Goal: Task Accomplishment & Management: Use online tool/utility

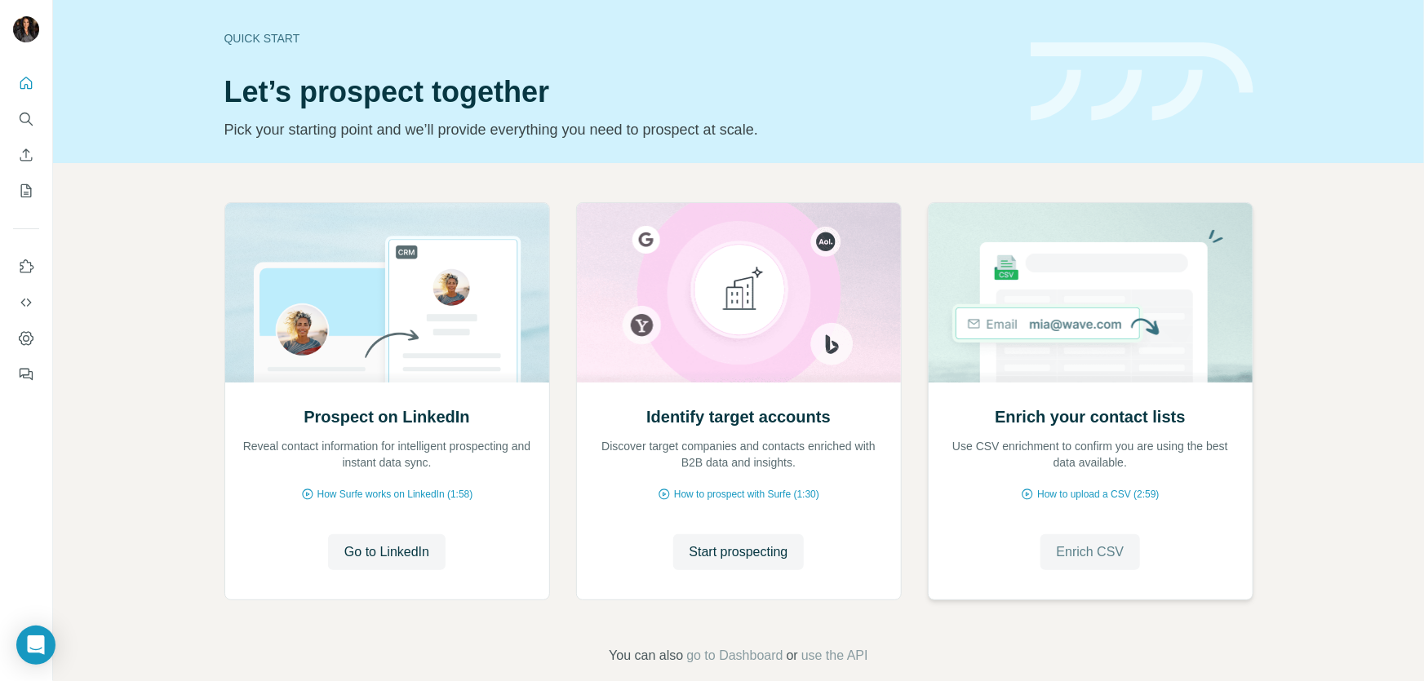
click at [1077, 551] on span "Enrich CSV" at bounding box center [1091, 553] width 68 height 20
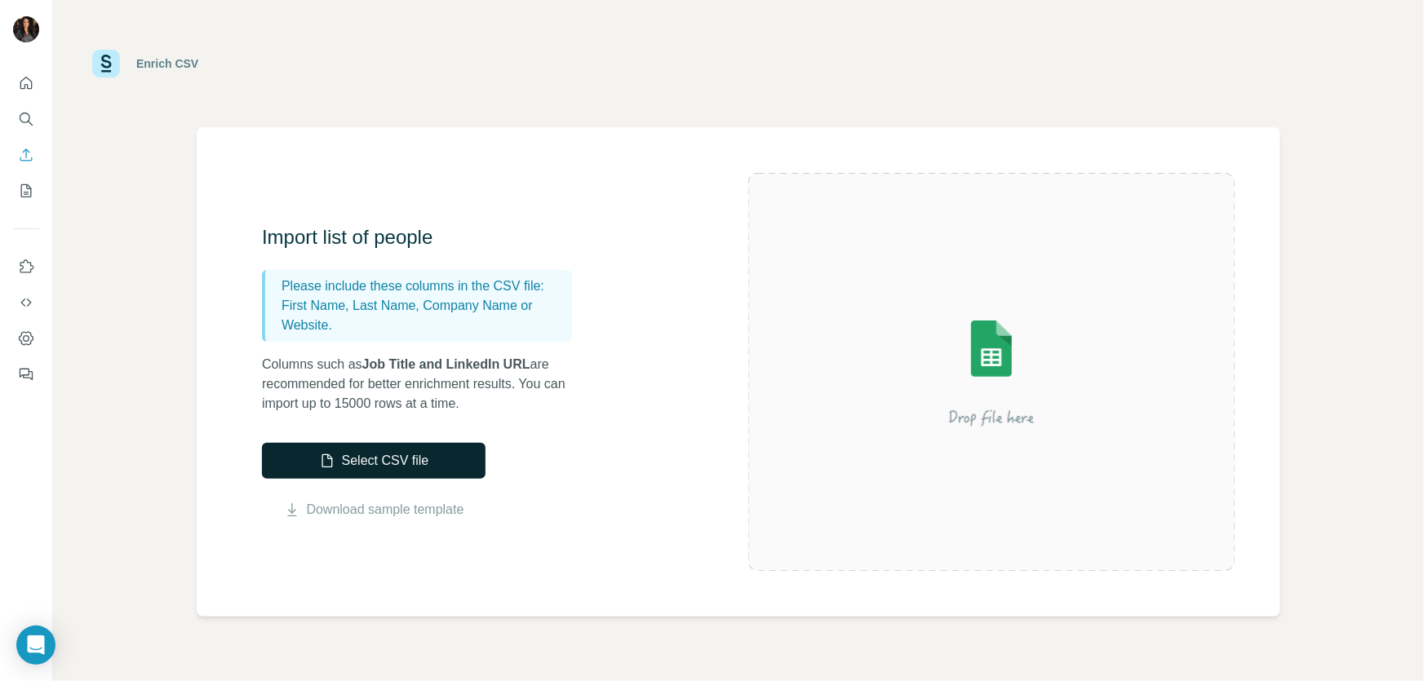
click at [382, 463] on button "Select CSV file" at bounding box center [374, 461] width 224 height 36
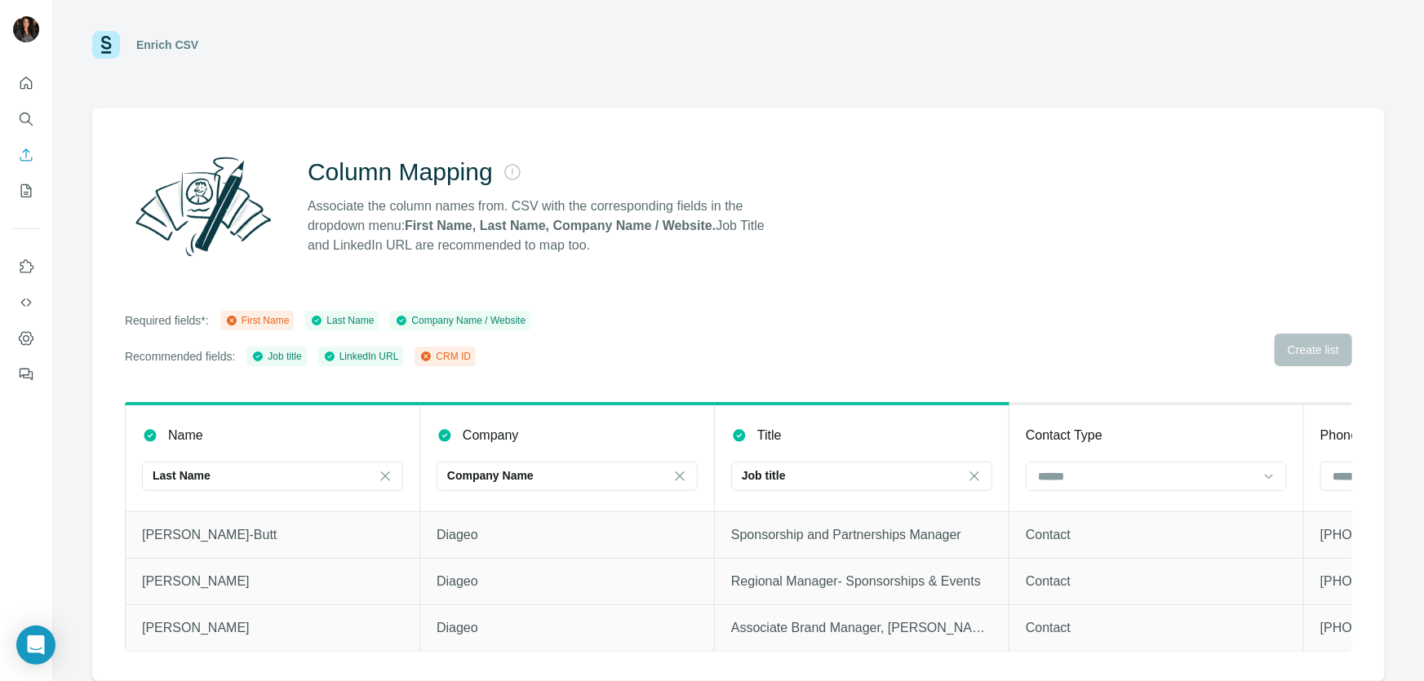
scroll to position [29, 0]
click at [374, 313] on div "Last Name" at bounding box center [342, 320] width 64 height 15
click at [1130, 468] on input at bounding box center [1146, 477] width 220 height 18
click at [1094, 505] on p "First Name" at bounding box center [1067, 503] width 55 height 16
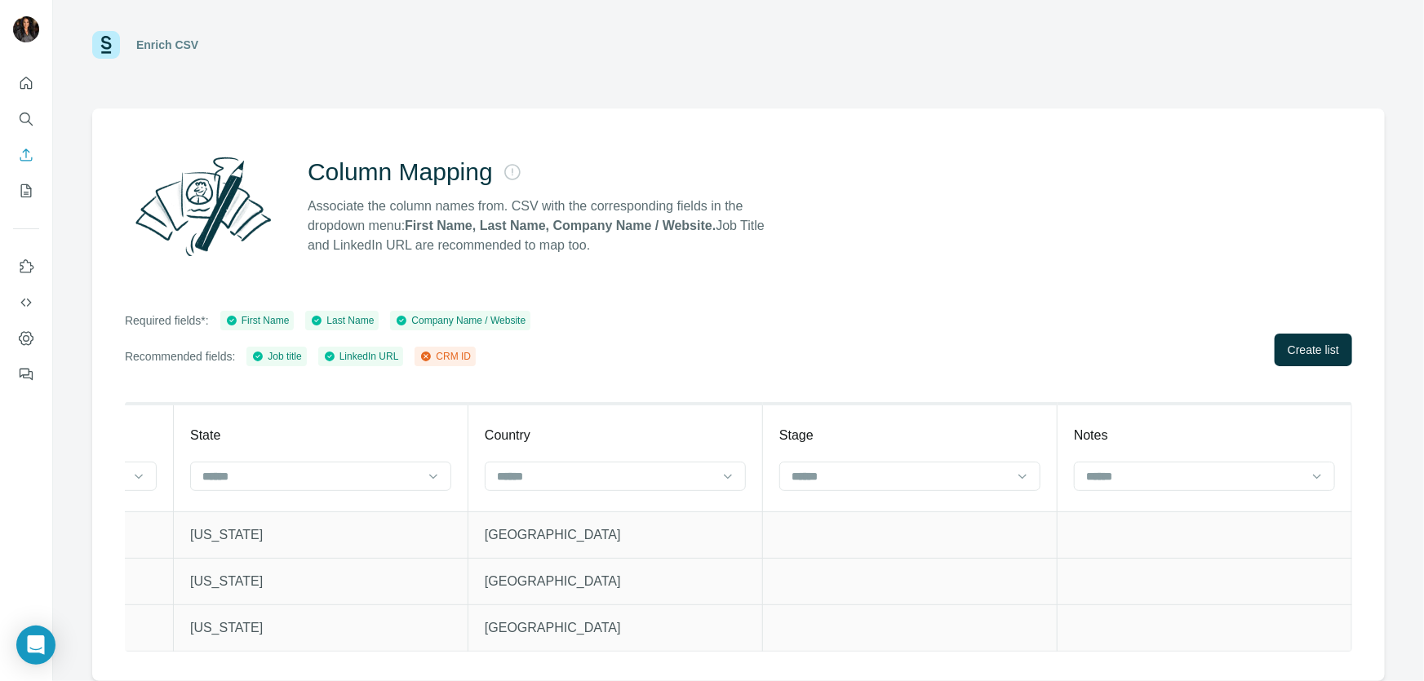
scroll to position [0, 0]
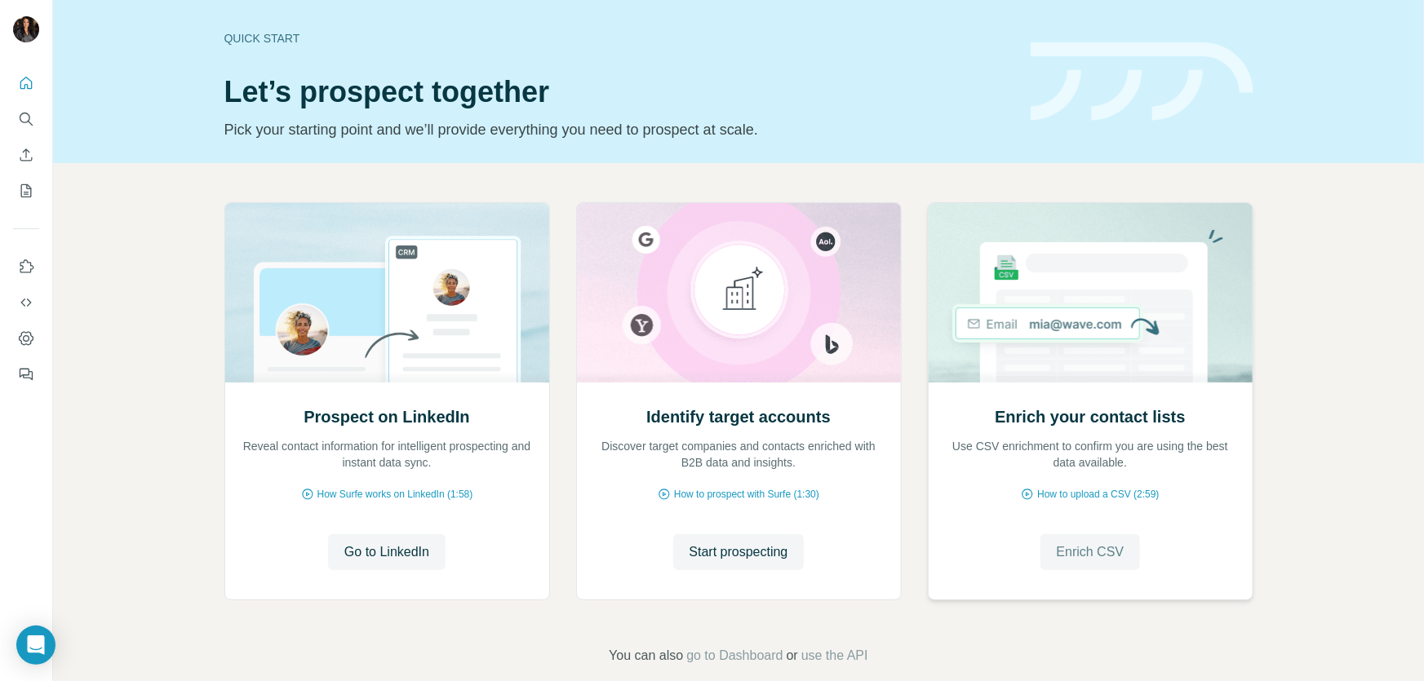
click at [1087, 552] on span "Enrich CSV" at bounding box center [1091, 553] width 68 height 20
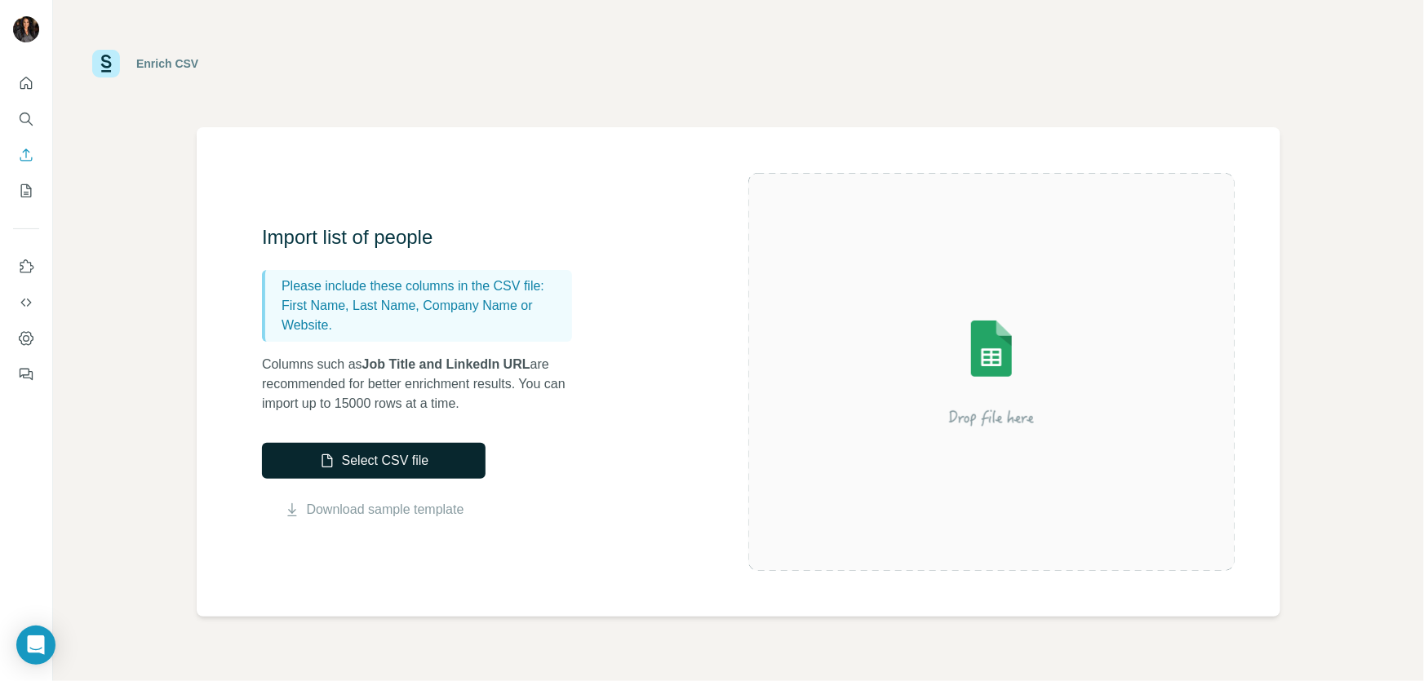
click at [375, 457] on button "Select CSV file" at bounding box center [374, 461] width 224 height 36
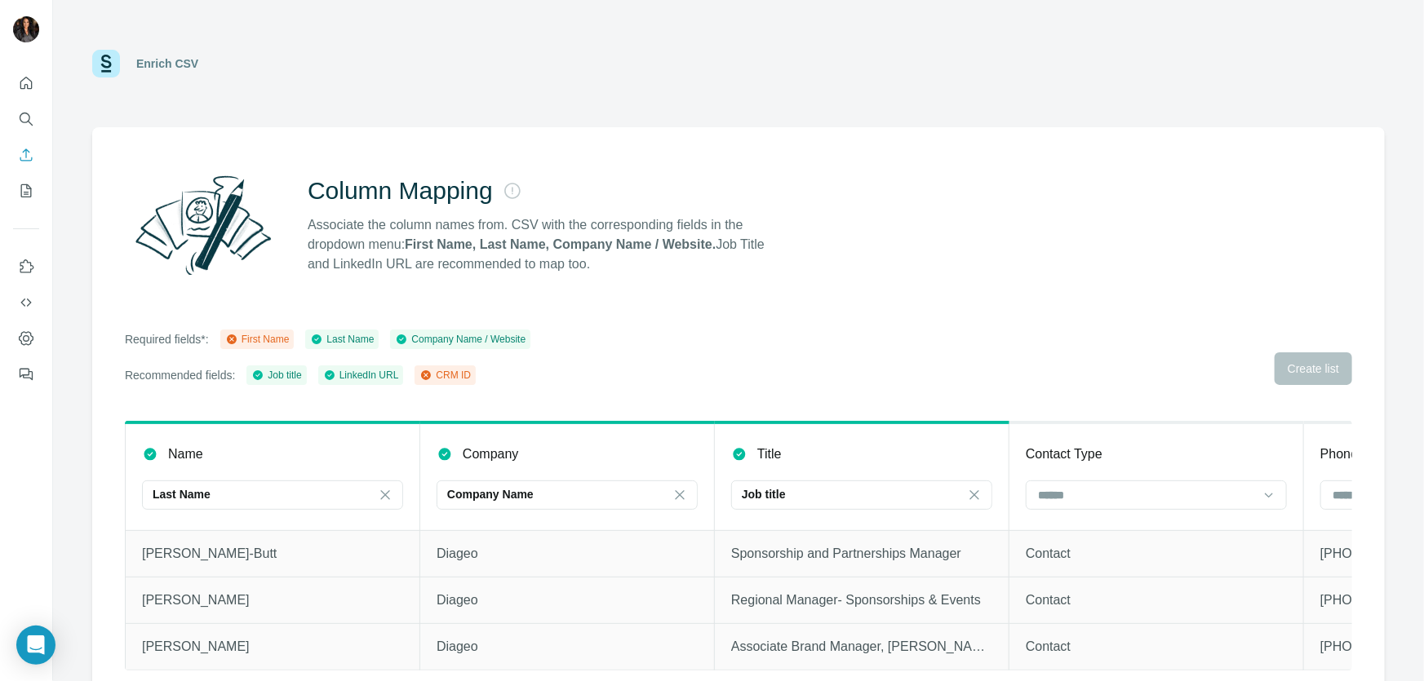
scroll to position [29, 0]
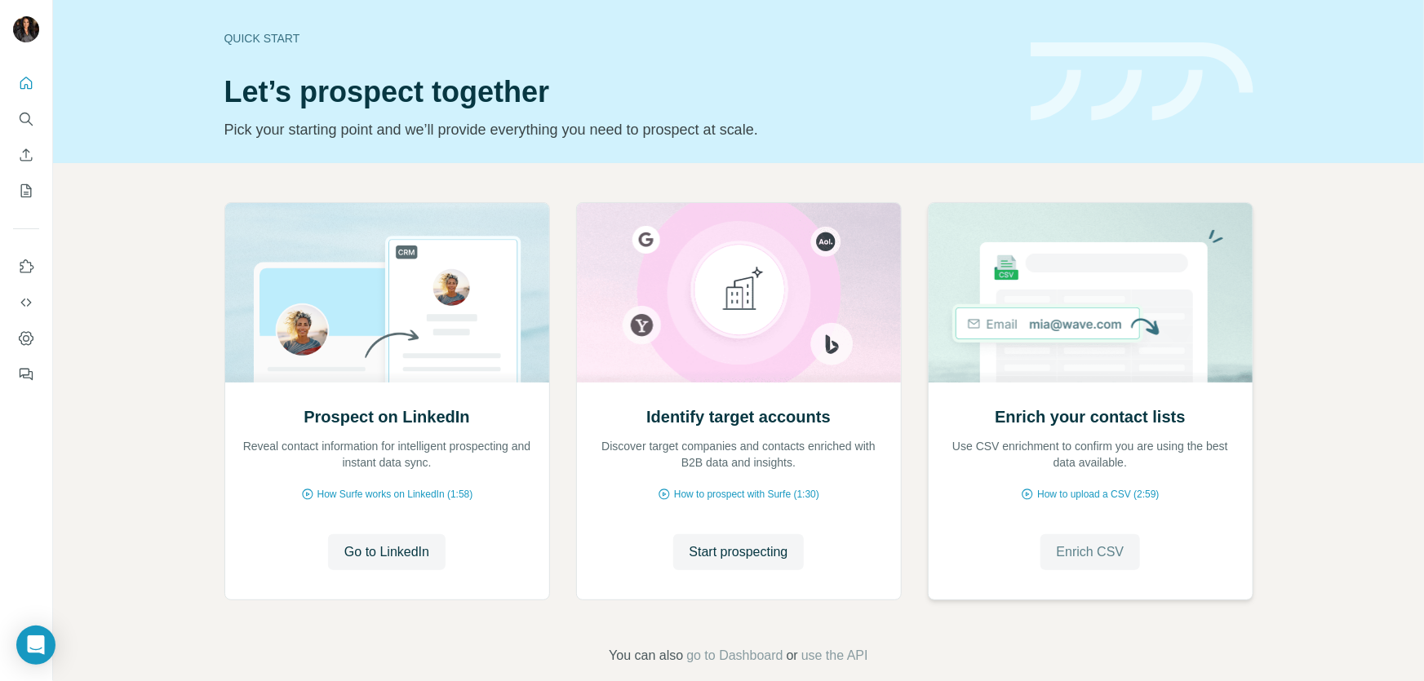
click at [1089, 550] on span "Enrich CSV" at bounding box center [1091, 553] width 68 height 20
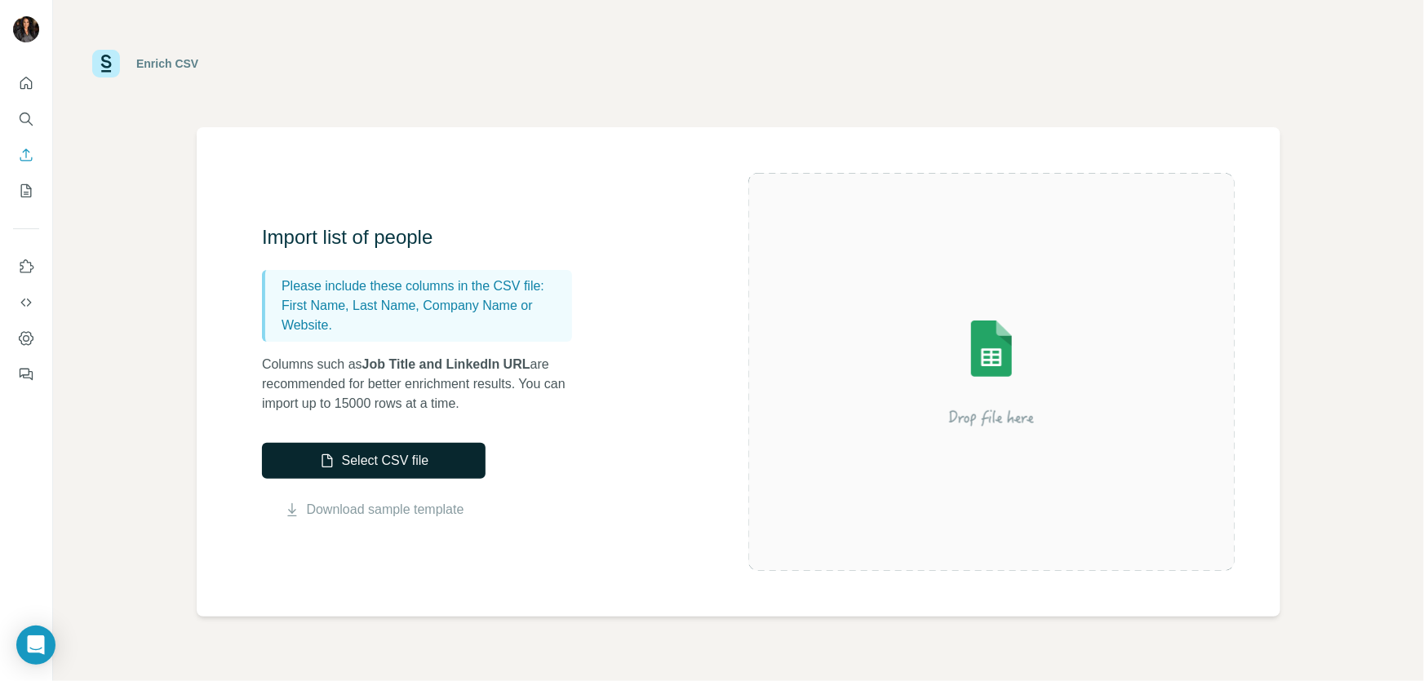
click at [431, 461] on button "Select CSV file" at bounding box center [374, 461] width 224 height 36
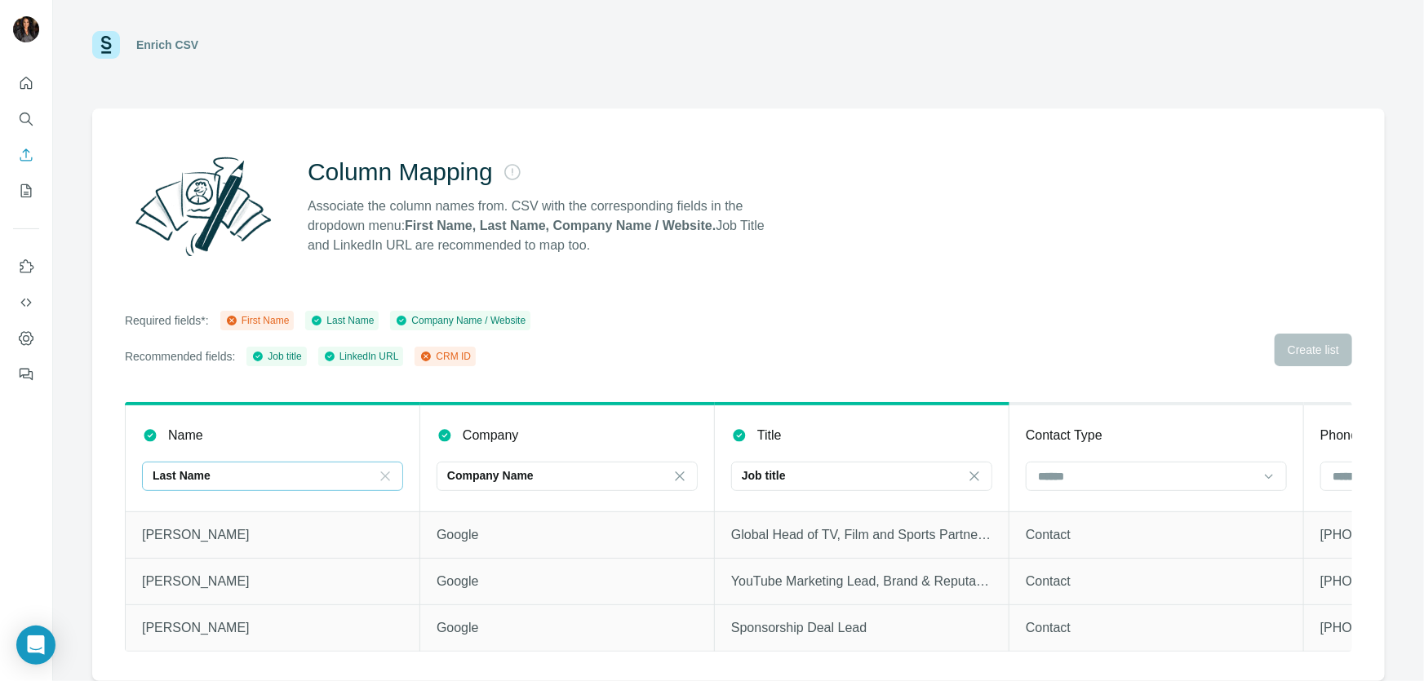
click at [383, 468] on icon at bounding box center [385, 476] width 16 height 16
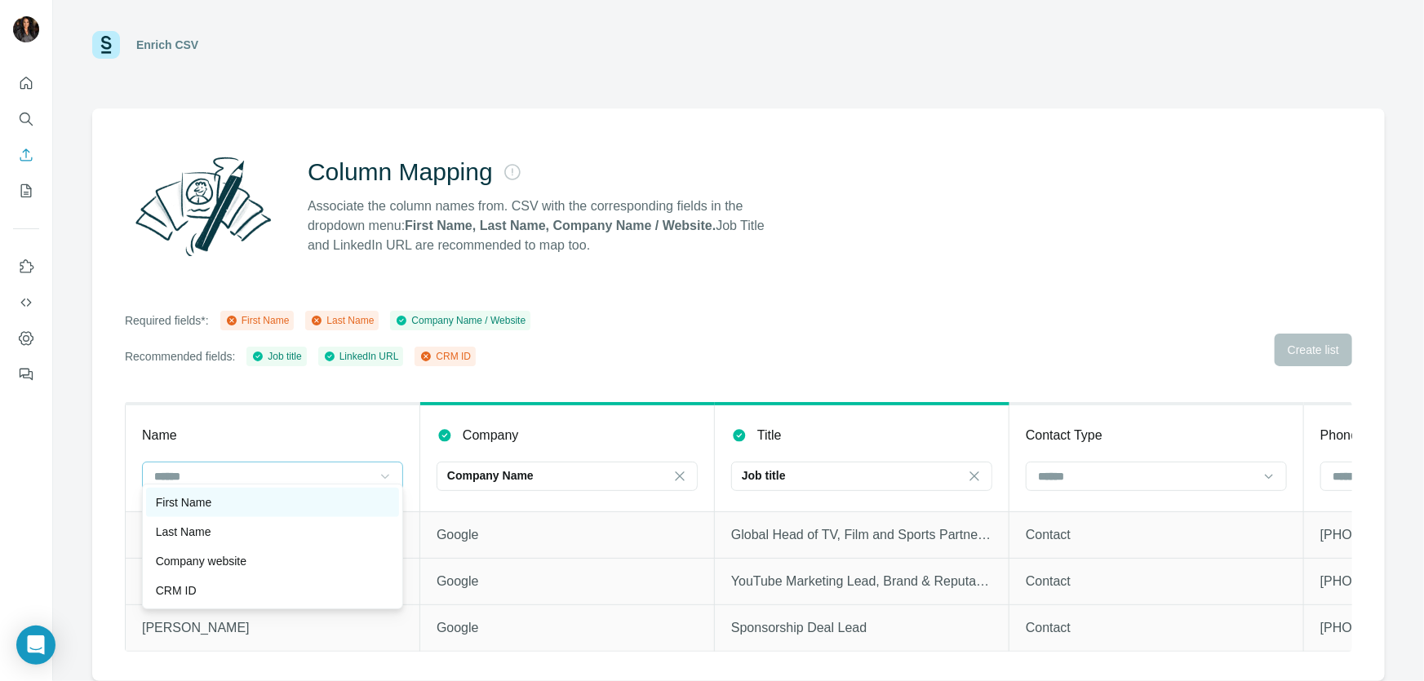
click at [254, 495] on div "First Name" at bounding box center [272, 503] width 233 height 16
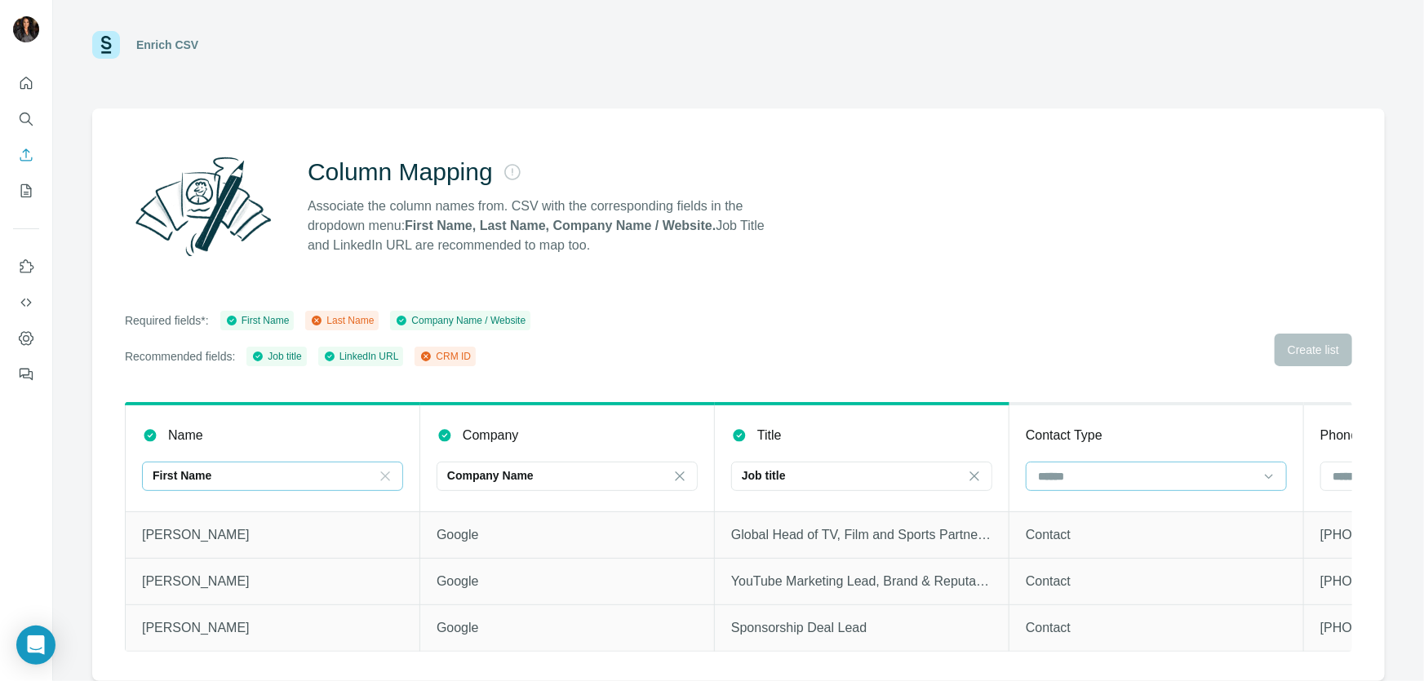
click at [1165, 468] on input at bounding box center [1146, 477] width 220 height 18
click at [1110, 530] on p "Company website" at bounding box center [1085, 532] width 91 height 16
click at [1165, 468] on div "Company website" at bounding box center [1146, 476] width 220 height 16
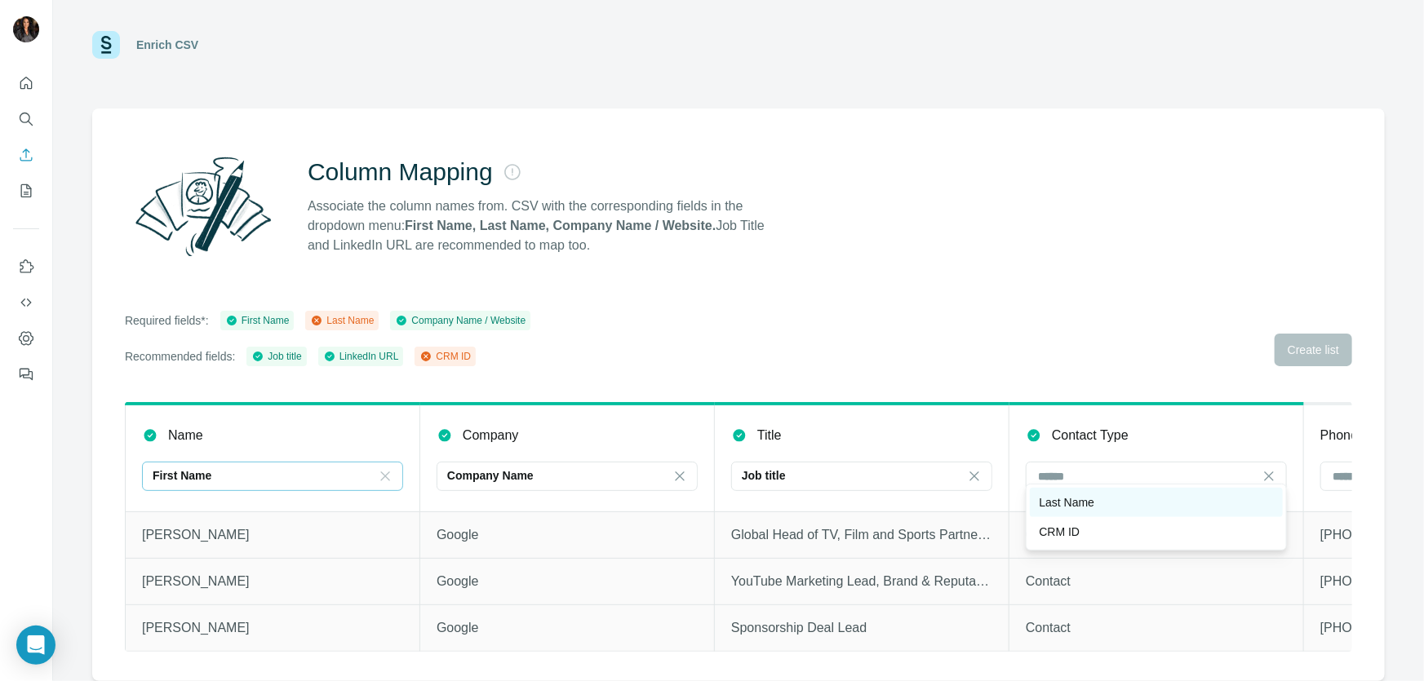
click at [1095, 505] on p "Last Name" at bounding box center [1067, 503] width 55 height 16
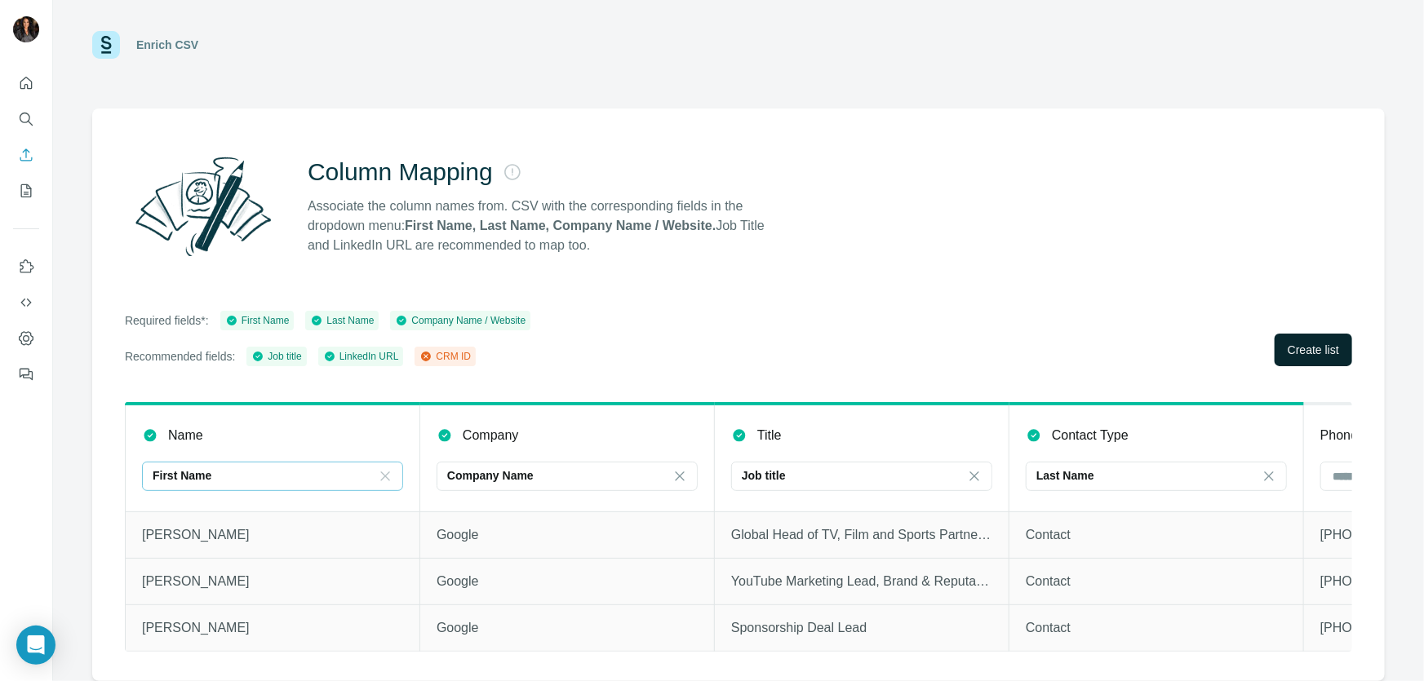
click at [1299, 346] on span "Create list" at bounding box center [1313, 350] width 51 height 16
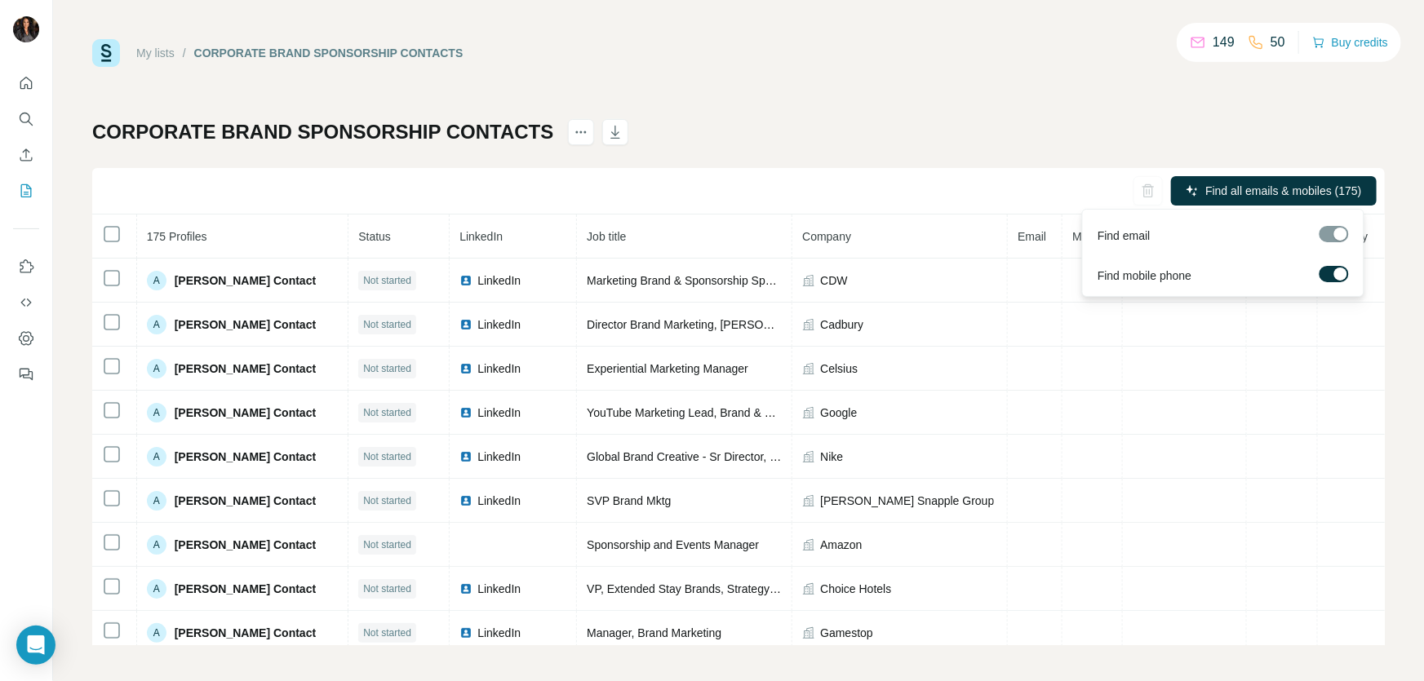
click at [1329, 273] on label at bounding box center [1334, 274] width 29 height 16
click at [1328, 242] on div at bounding box center [1334, 234] width 29 height 16
click at [1276, 183] on span "Find all emails (175)" at bounding box center [1311, 191] width 103 height 16
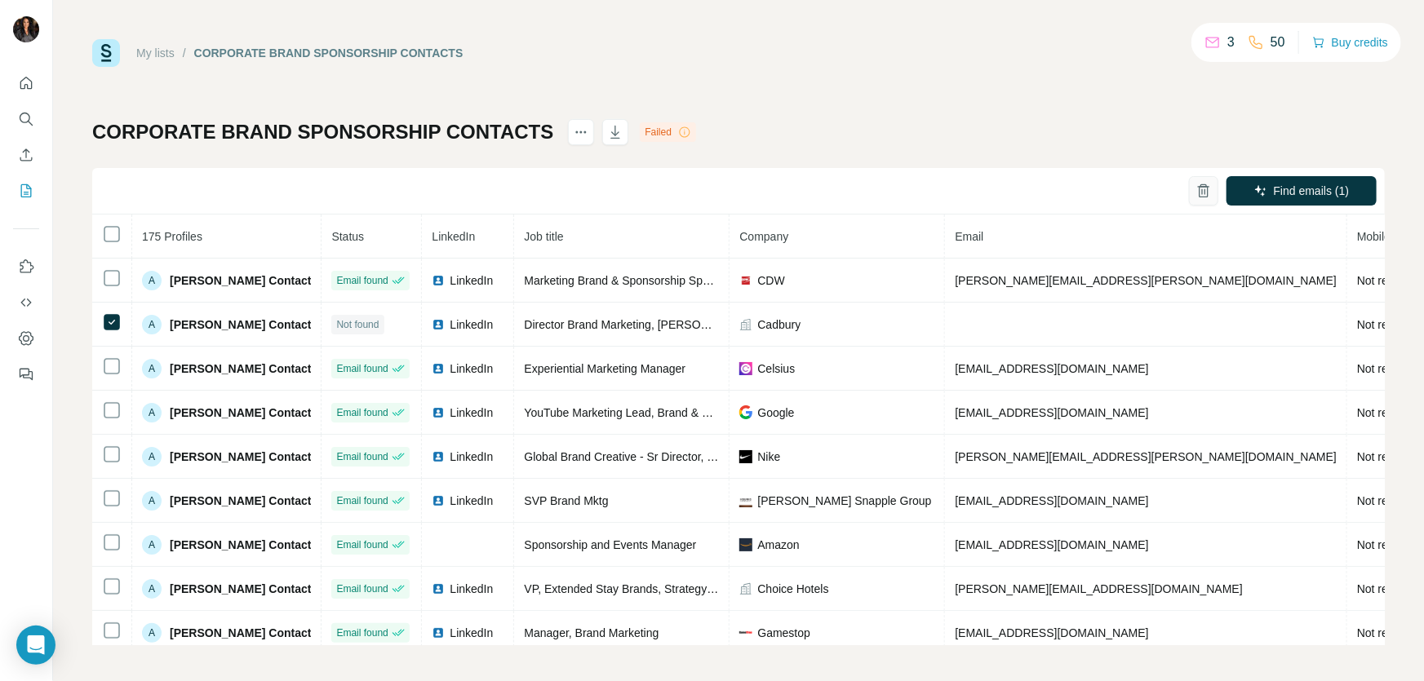
click at [1196, 184] on icon "button" at bounding box center [1204, 191] width 16 height 16
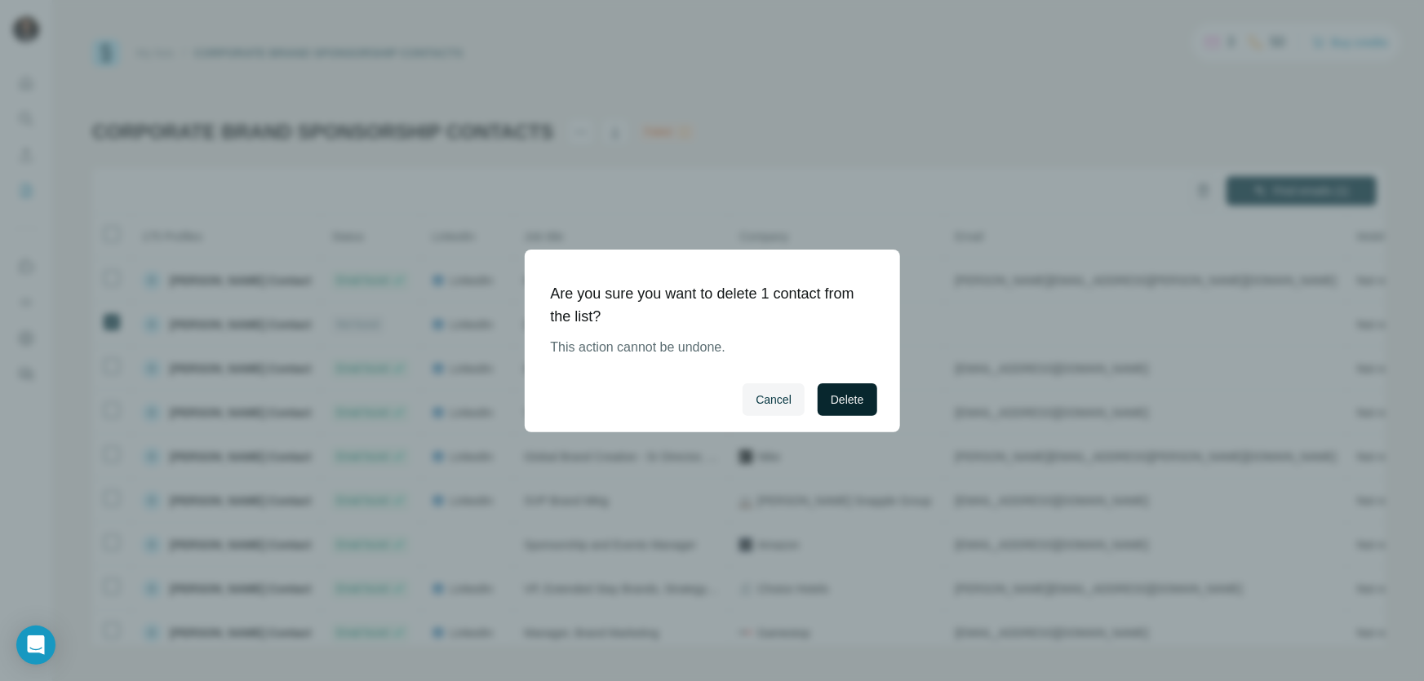
click at [854, 396] on span "Delete" at bounding box center [847, 400] width 33 height 16
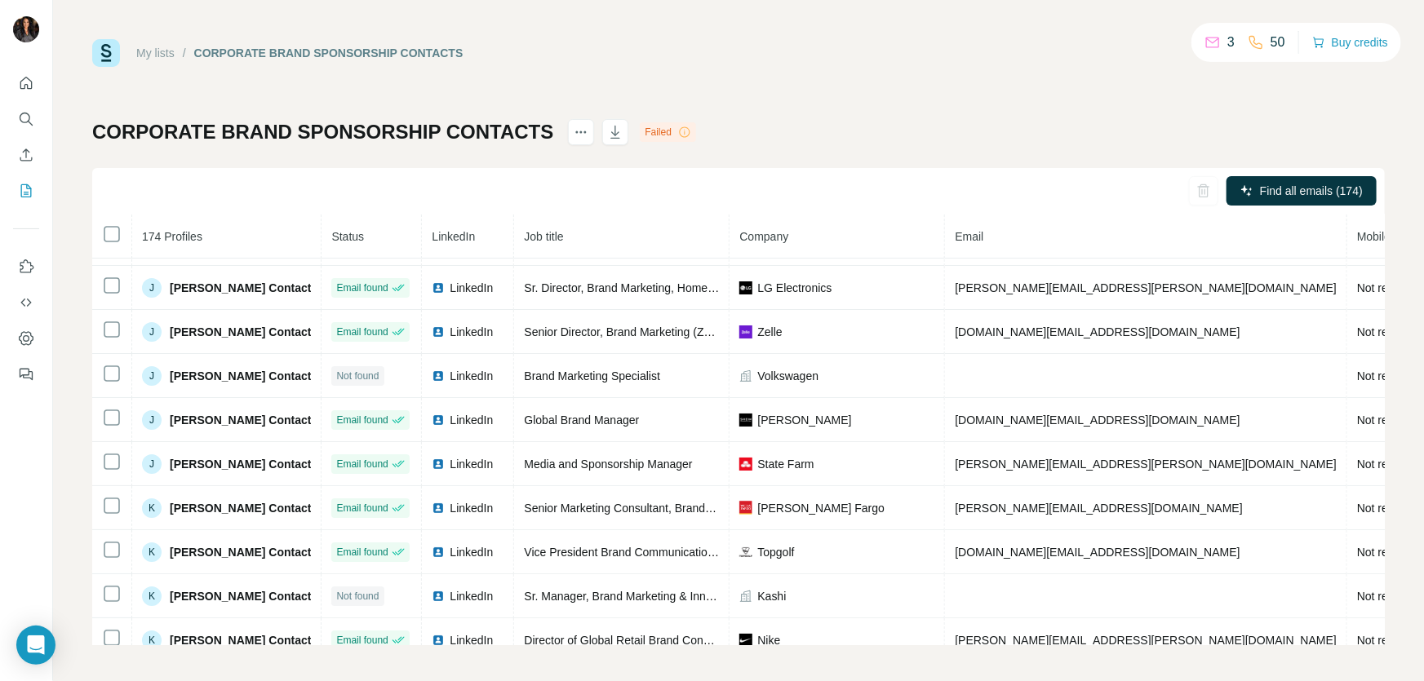
scroll to position [3108, 0]
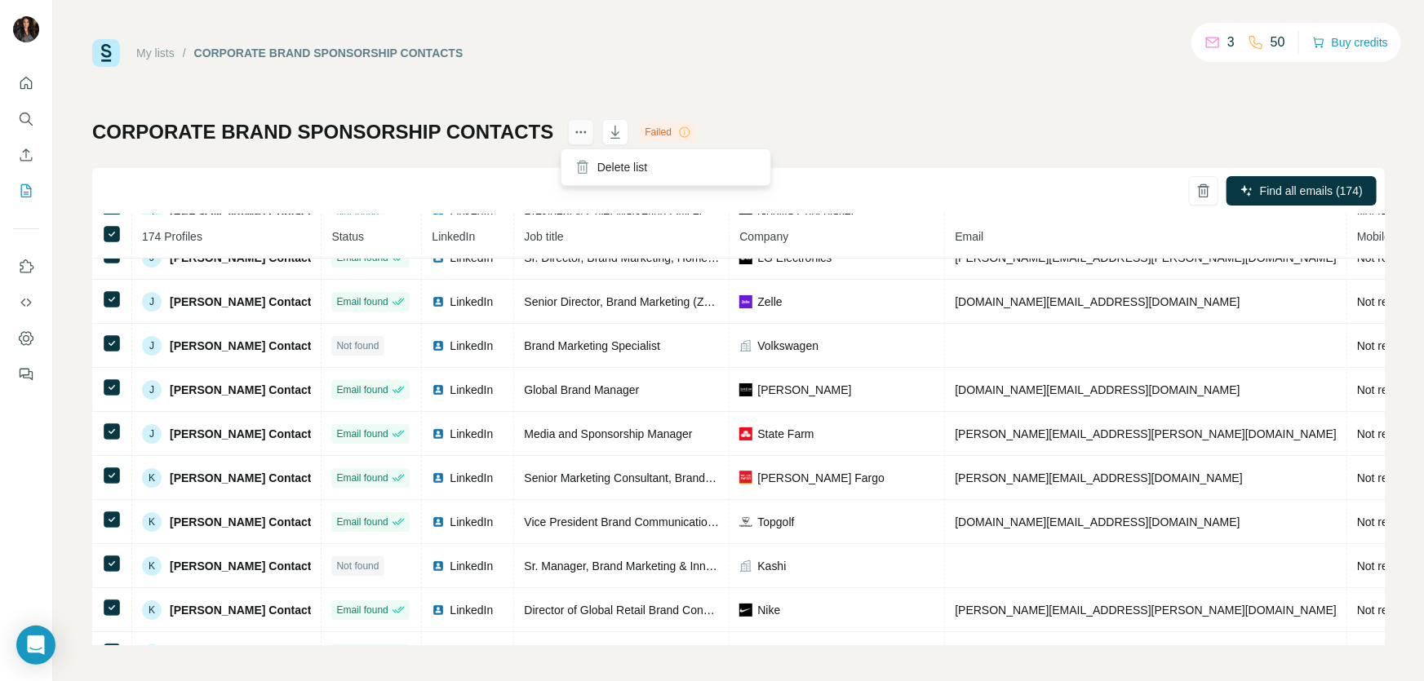
click at [577, 129] on icon "actions" at bounding box center [581, 132] width 16 height 16
click at [573, 135] on icon "actions" at bounding box center [581, 132] width 16 height 16
click at [960, 97] on div "My lists / CORPORATE BRAND SPONSORSHIP CONTACTS 3 50 Buy credits CORPORATE BRAN…" at bounding box center [738, 342] width 1293 height 606
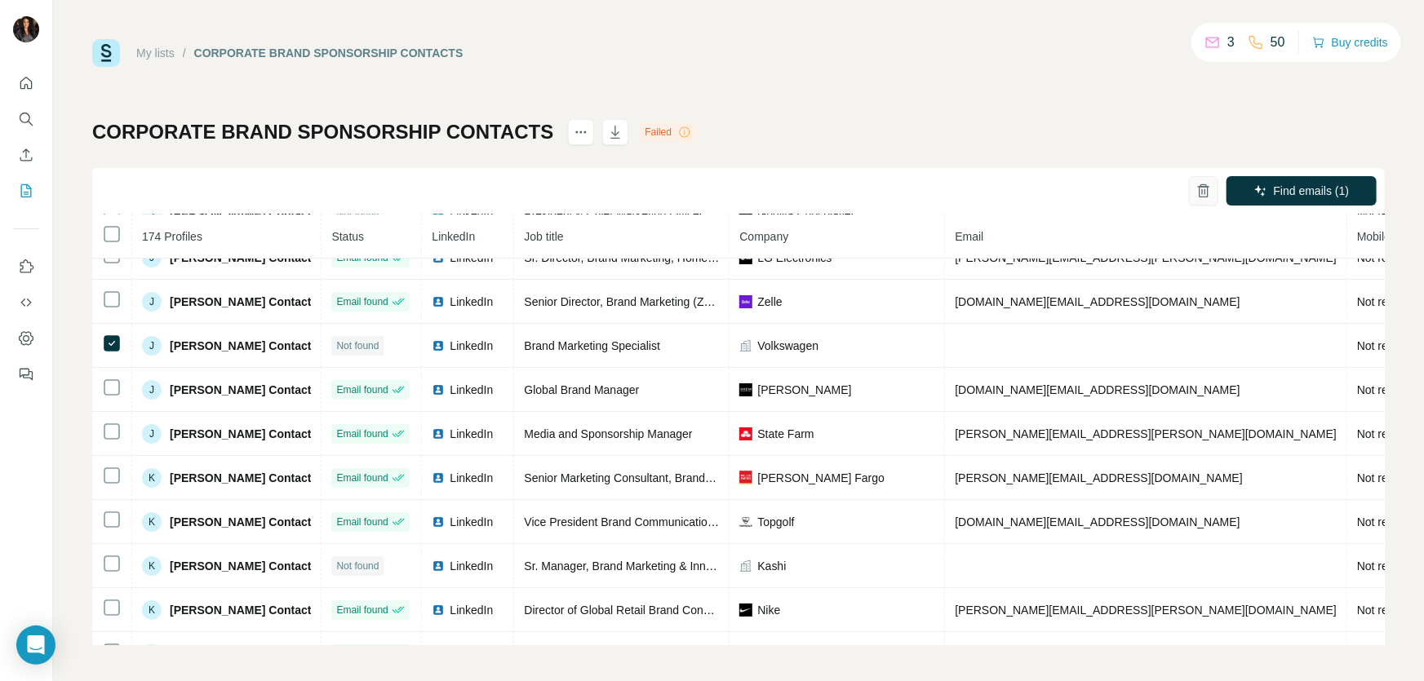
click at [1196, 184] on icon "button" at bounding box center [1204, 191] width 16 height 16
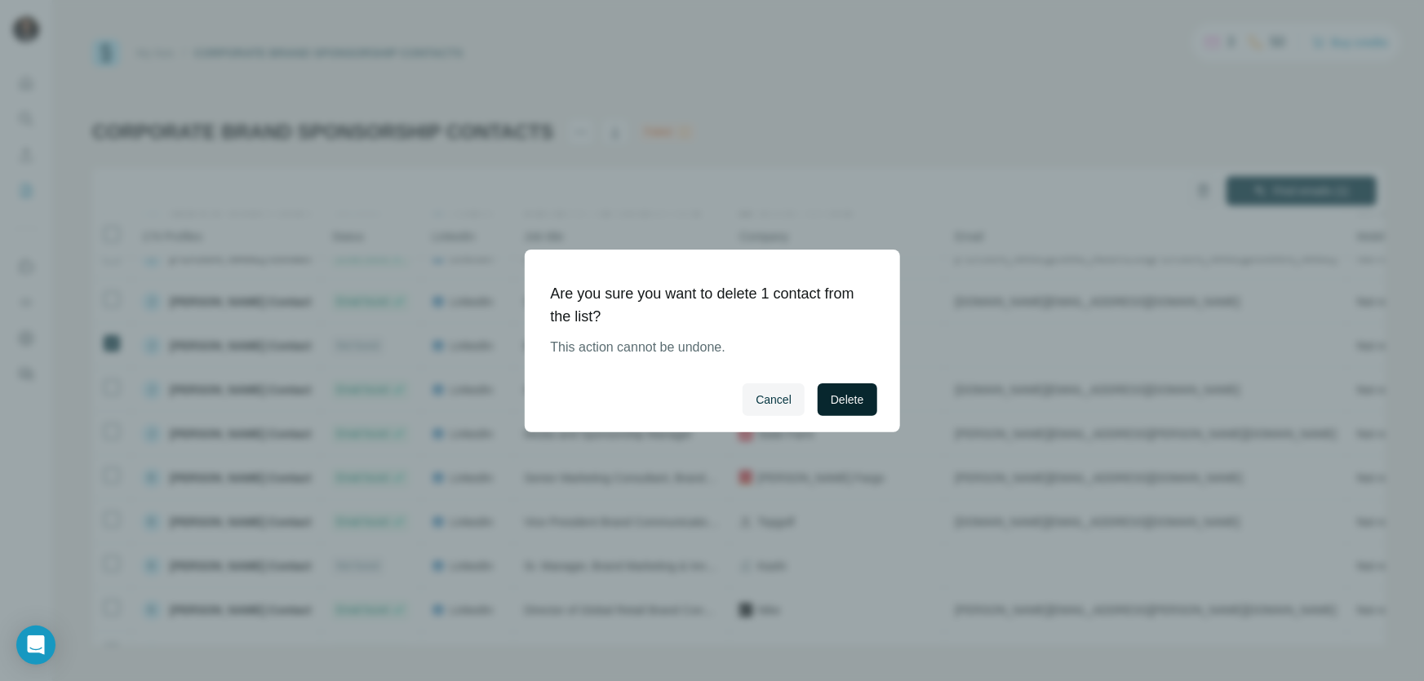
click at [845, 397] on span "Delete" at bounding box center [847, 400] width 33 height 16
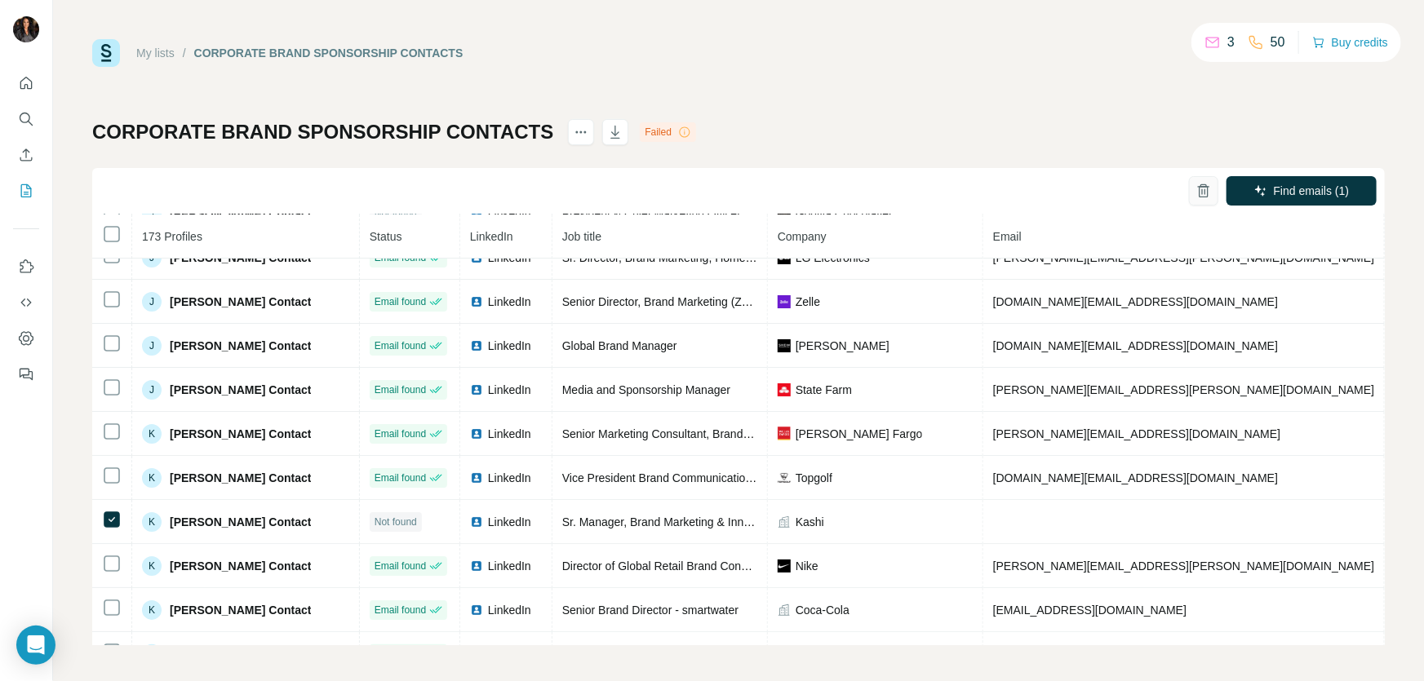
click at [1199, 196] on icon "button" at bounding box center [1203, 191] width 9 height 11
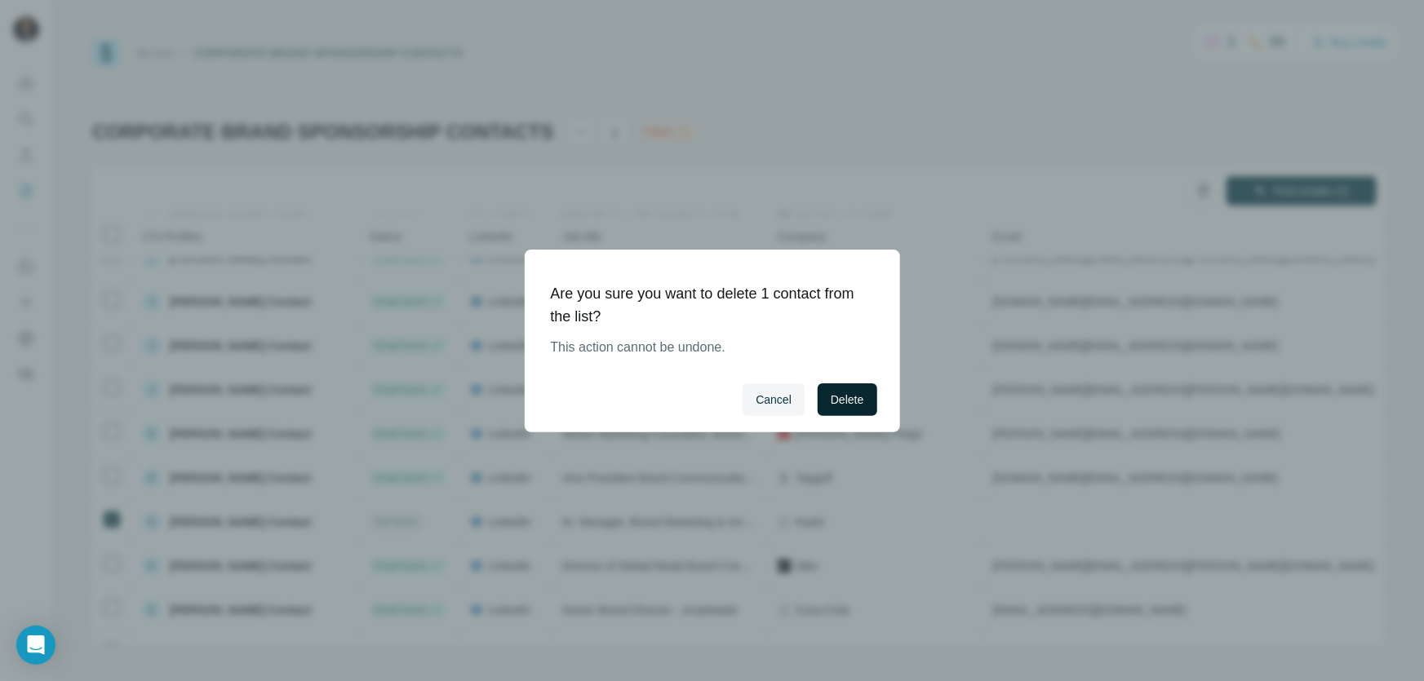
click at [834, 397] on span "Delete" at bounding box center [847, 400] width 33 height 16
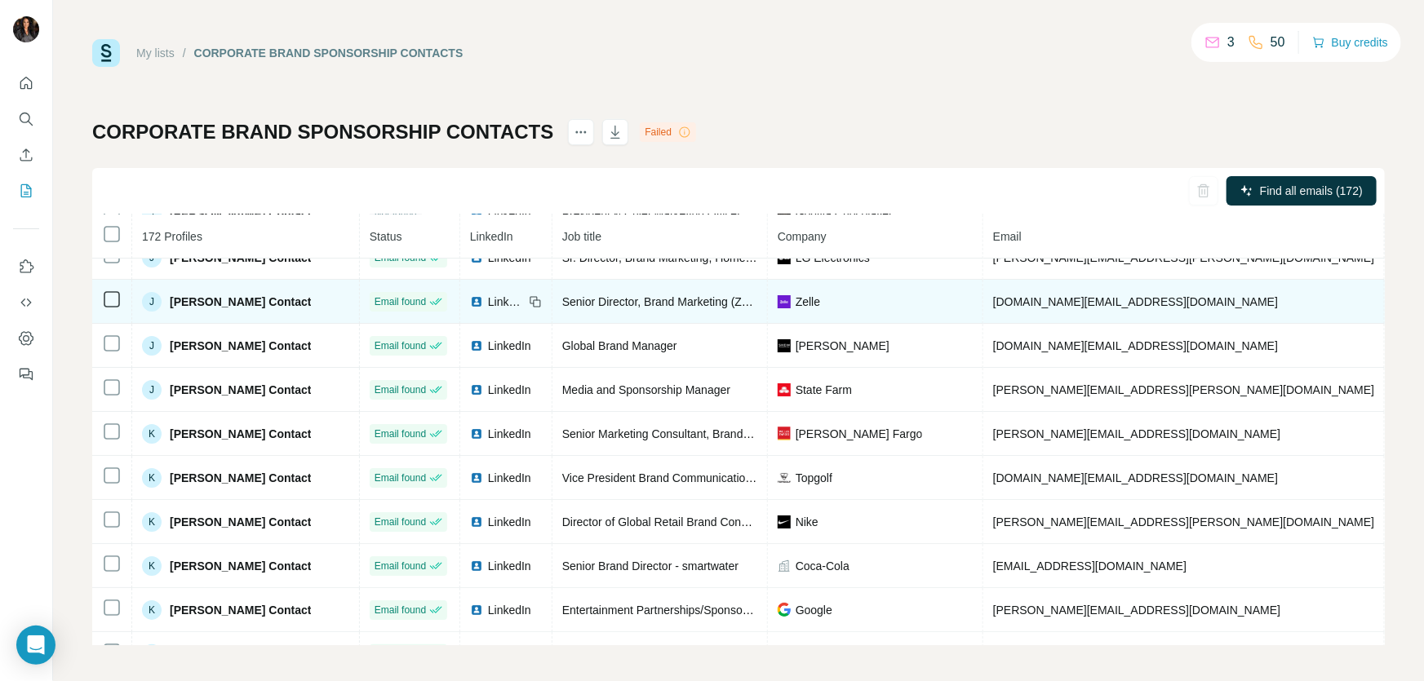
scroll to position [3454, 0]
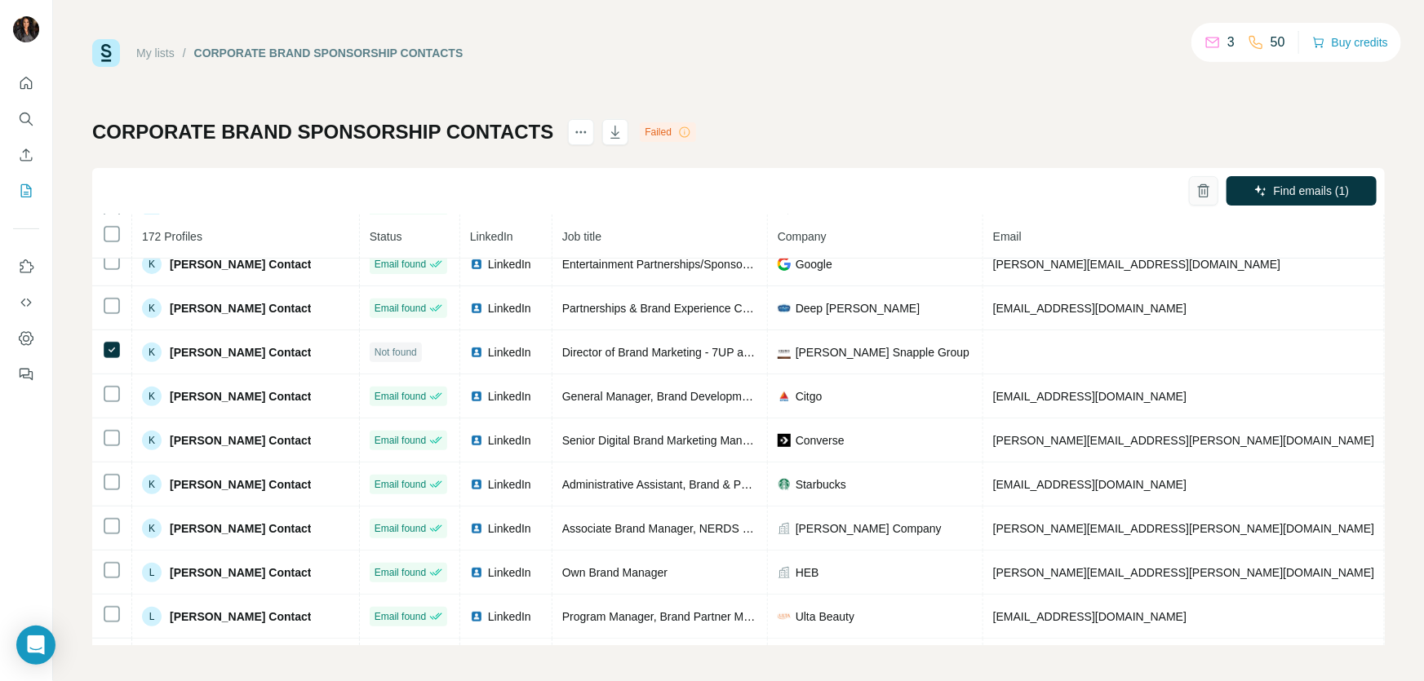
click at [1196, 186] on icon "button" at bounding box center [1204, 191] width 16 height 16
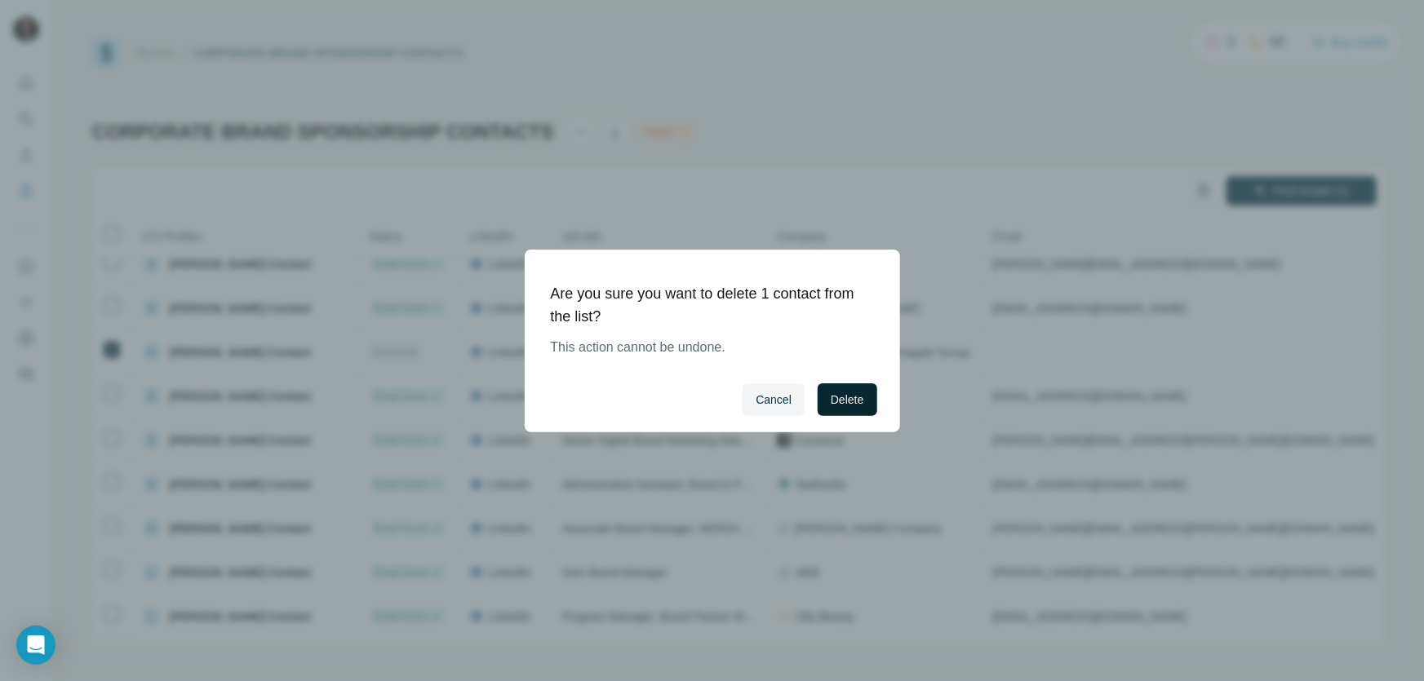
click at [858, 397] on span "Delete" at bounding box center [847, 400] width 33 height 16
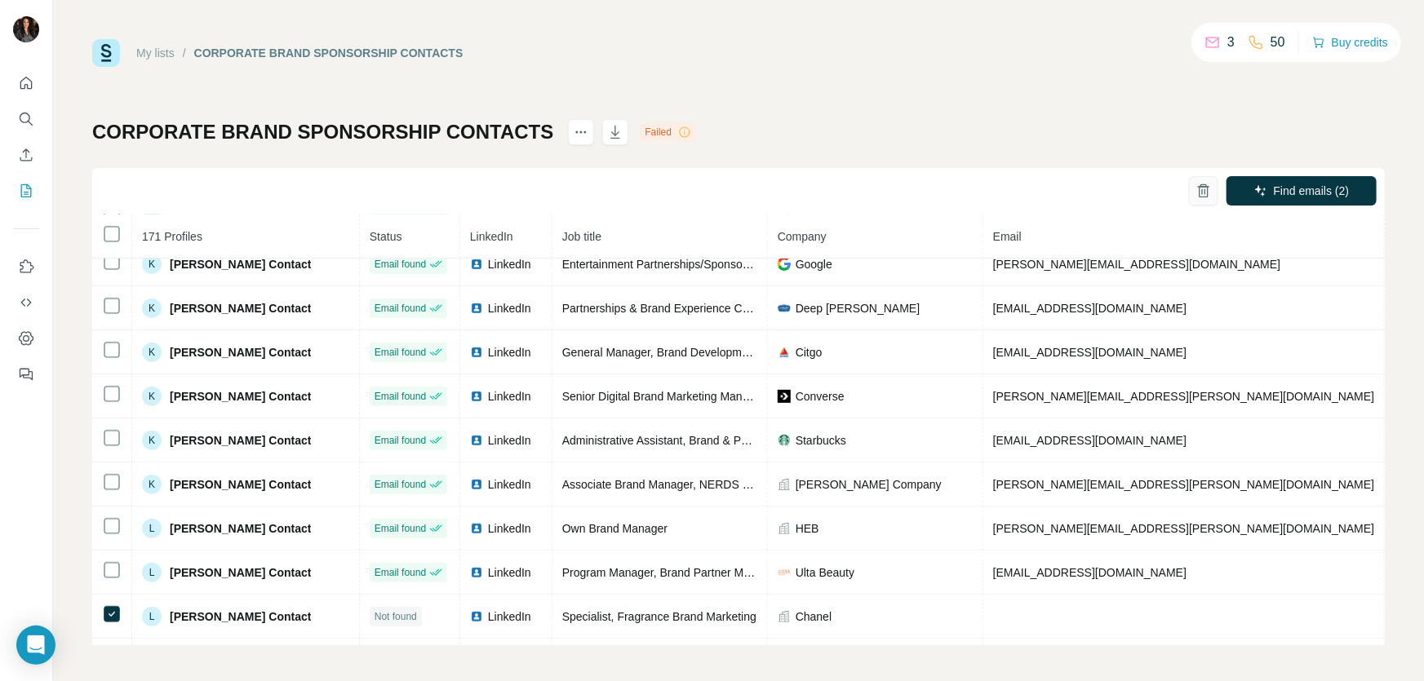
click at [1200, 187] on icon "button" at bounding box center [1203, 185] width 7 height 3
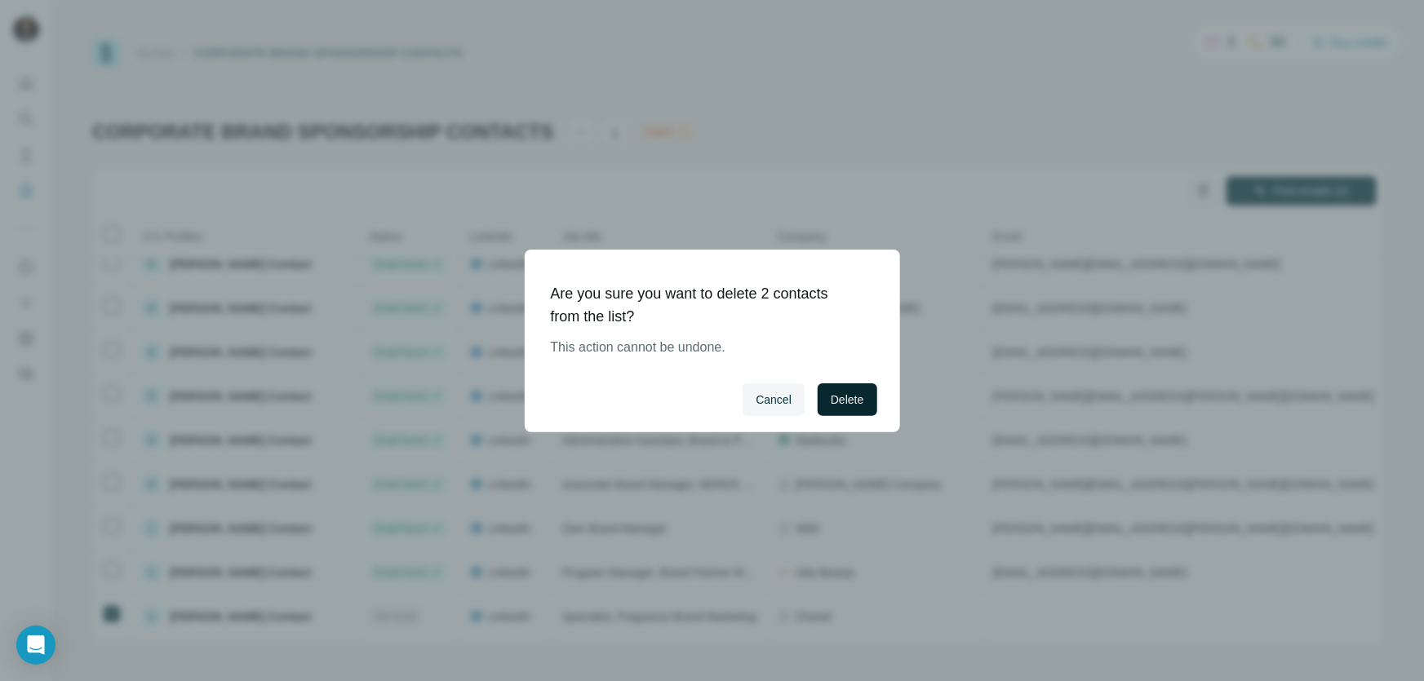
click at [841, 388] on button "Delete" at bounding box center [847, 400] width 59 height 33
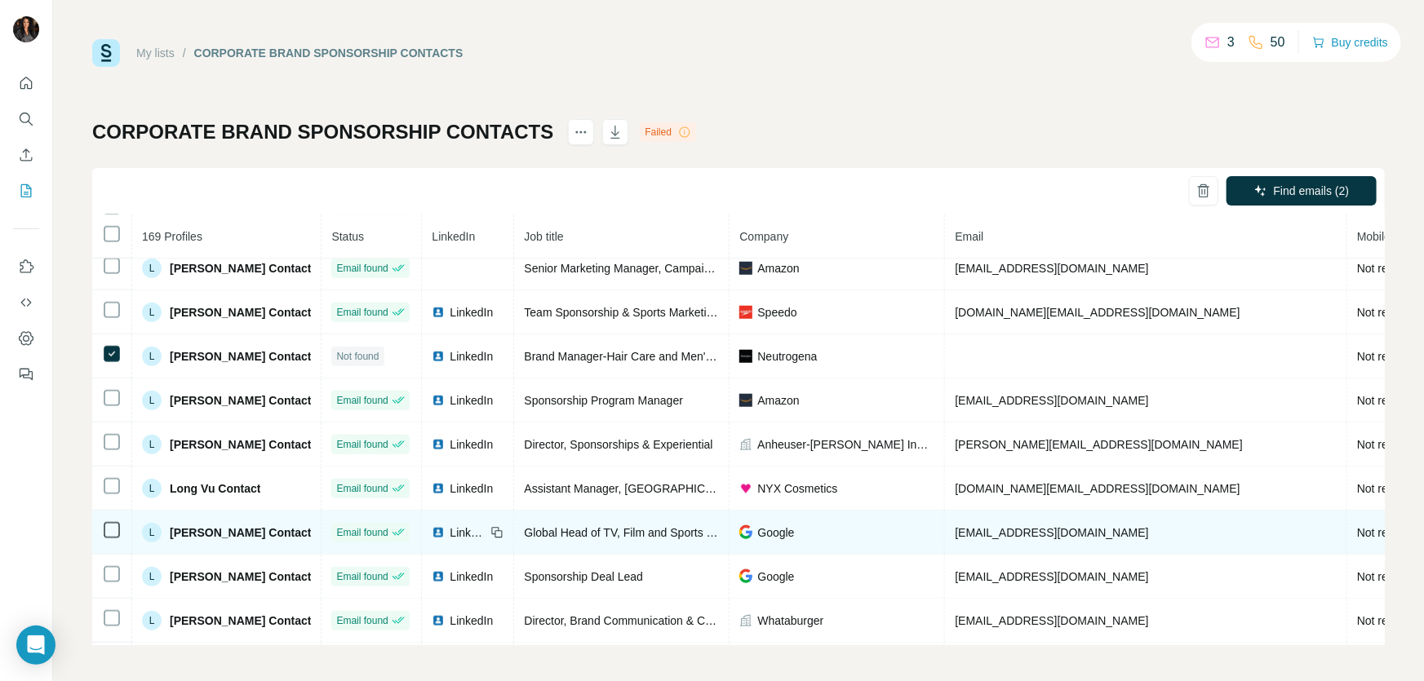
scroll to position [3979, 0]
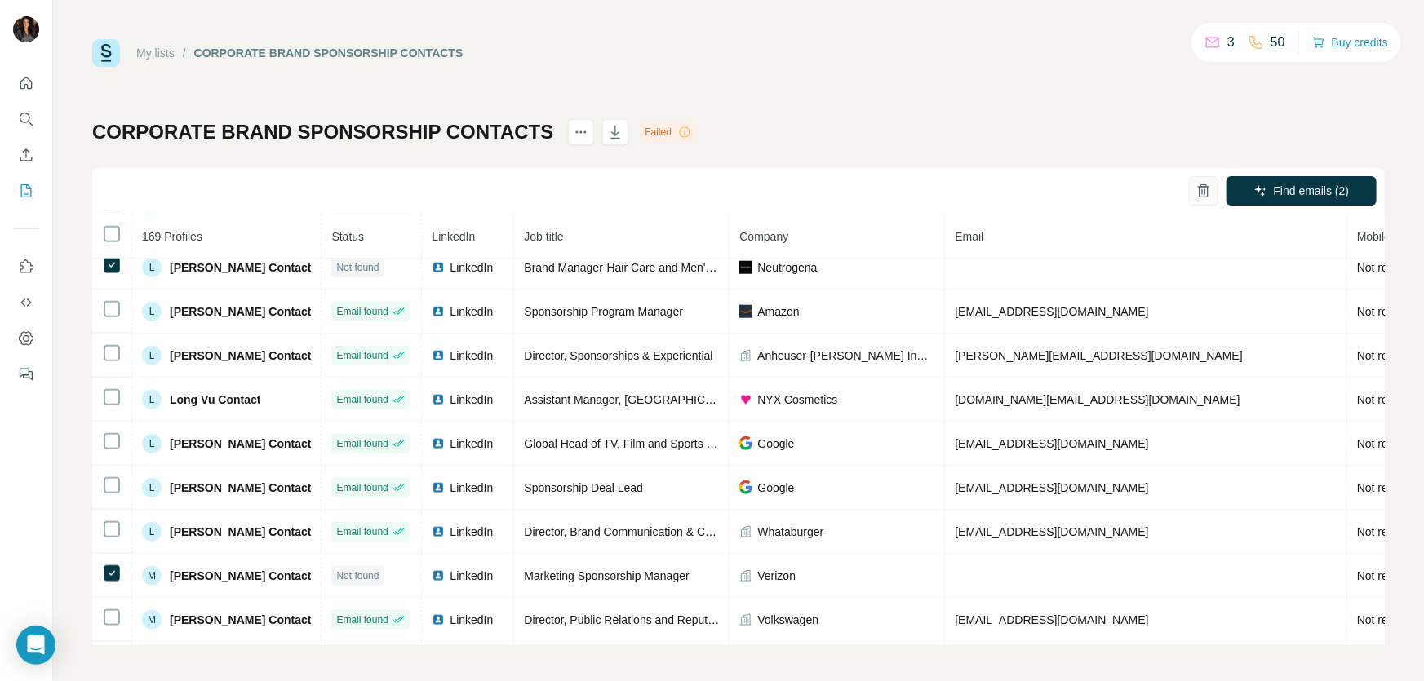
click at [1199, 189] on icon "button" at bounding box center [1203, 191] width 9 height 11
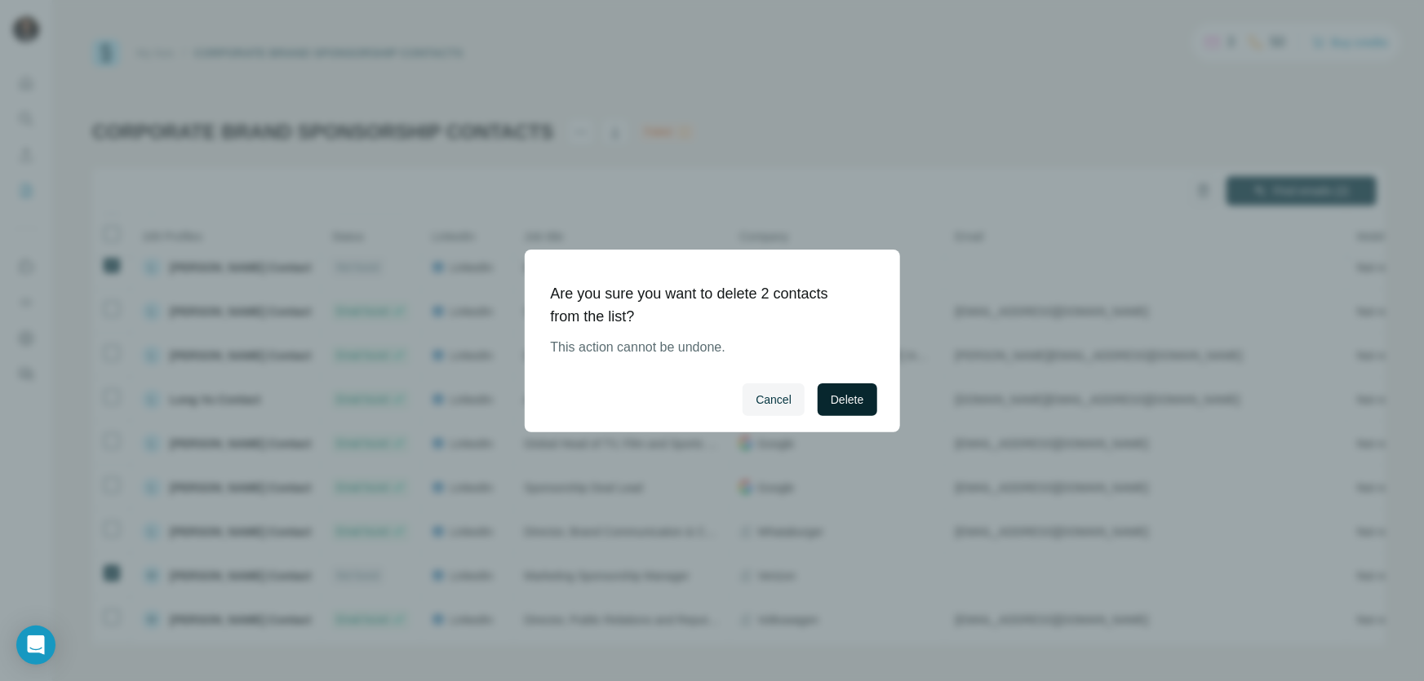
click at [845, 400] on span "Delete" at bounding box center [847, 400] width 33 height 16
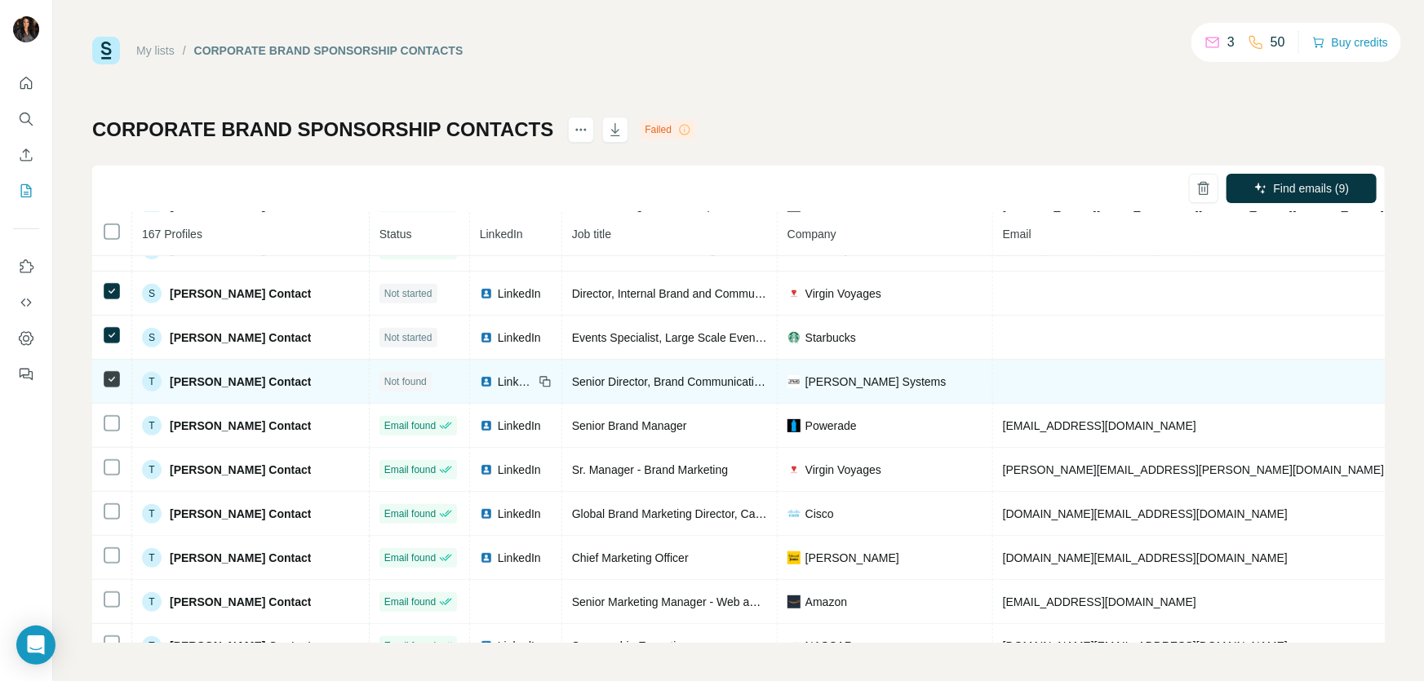
scroll to position [6901, 0]
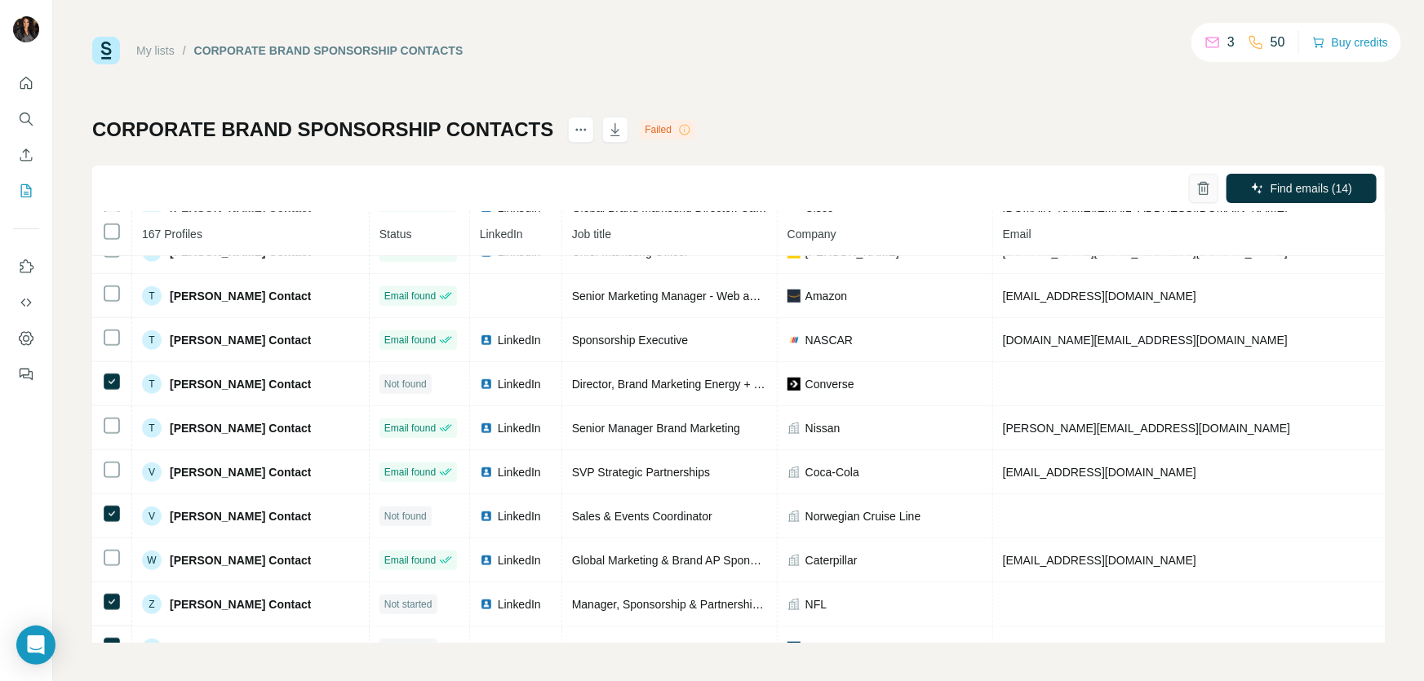
click at [1199, 188] on icon "button" at bounding box center [1203, 189] width 9 height 11
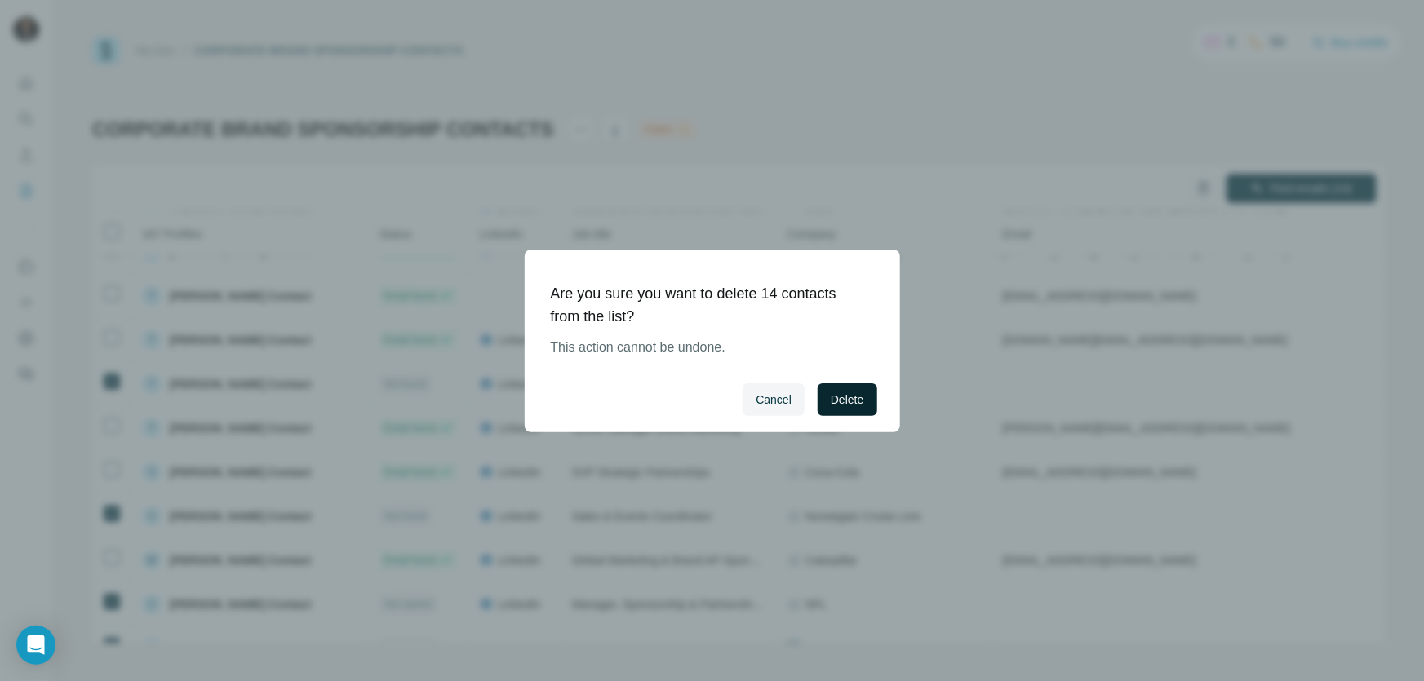
click at [843, 393] on span "Delete" at bounding box center [847, 400] width 33 height 16
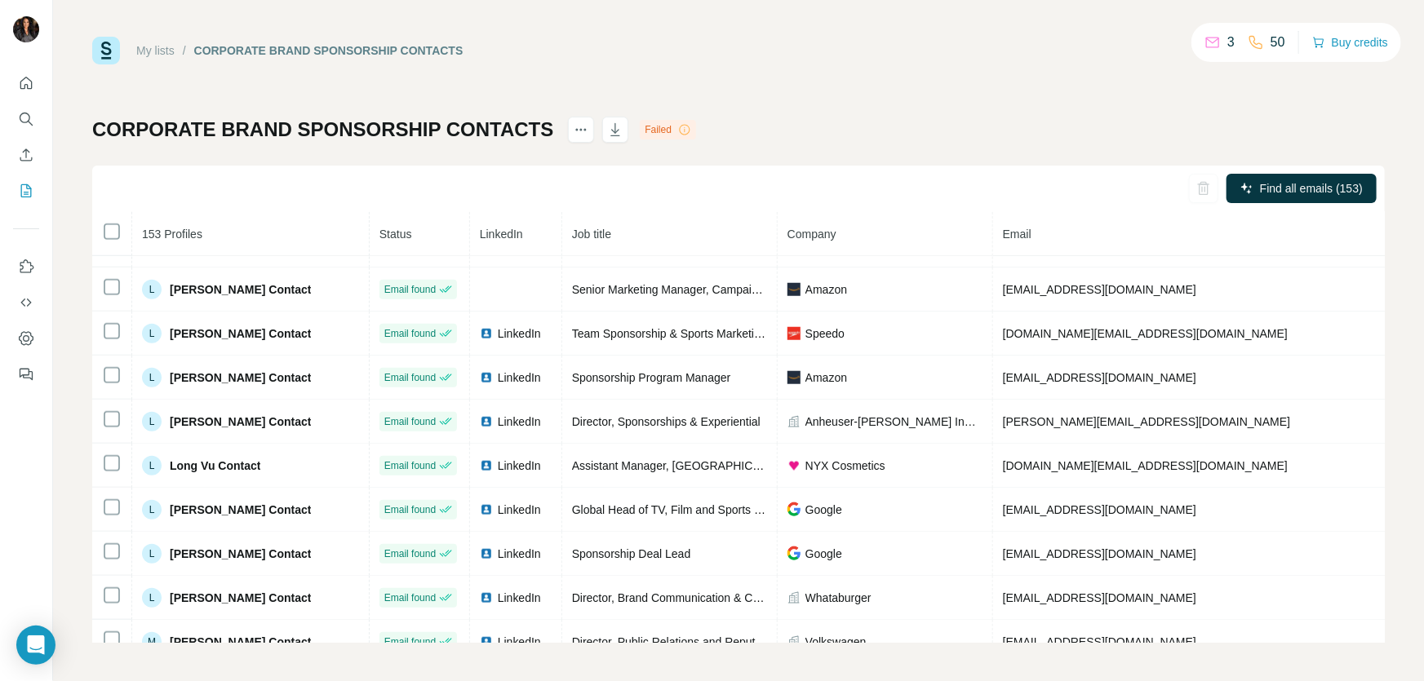
scroll to position [1444, 0]
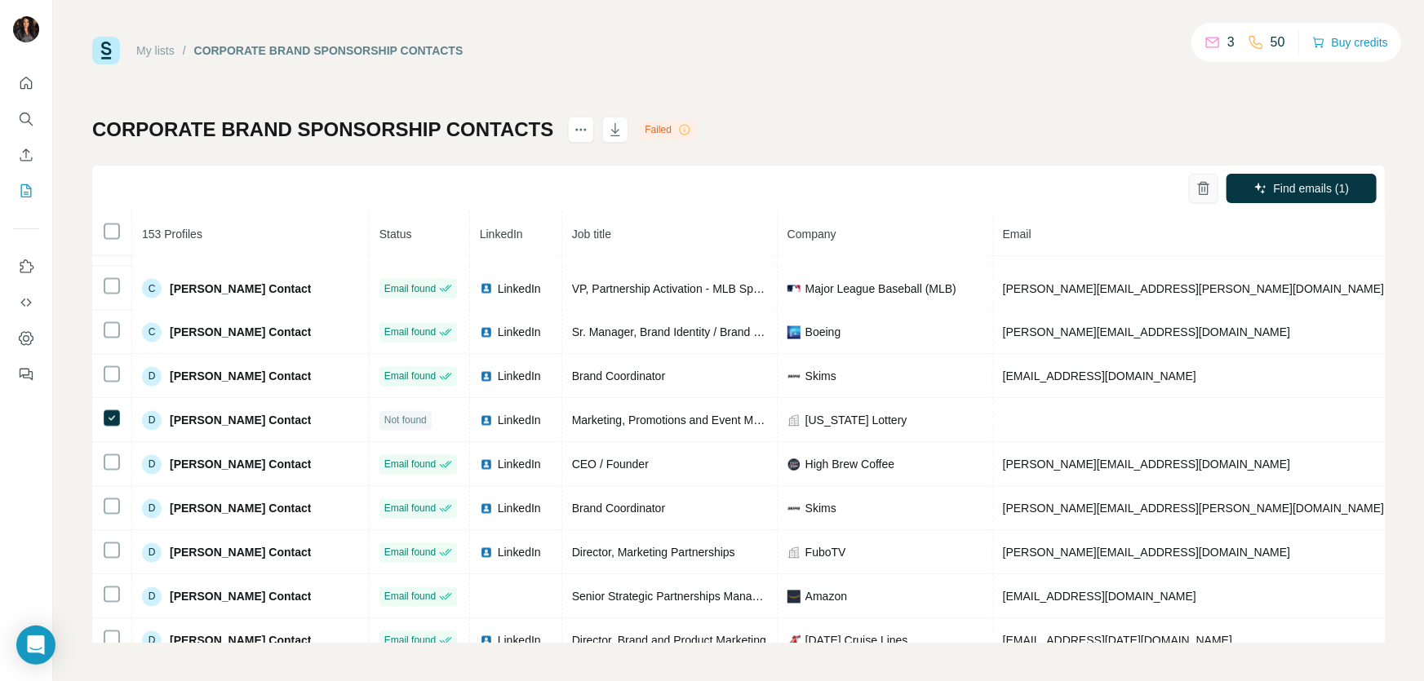
click at [1200, 184] on icon "button" at bounding box center [1203, 183] width 7 height 3
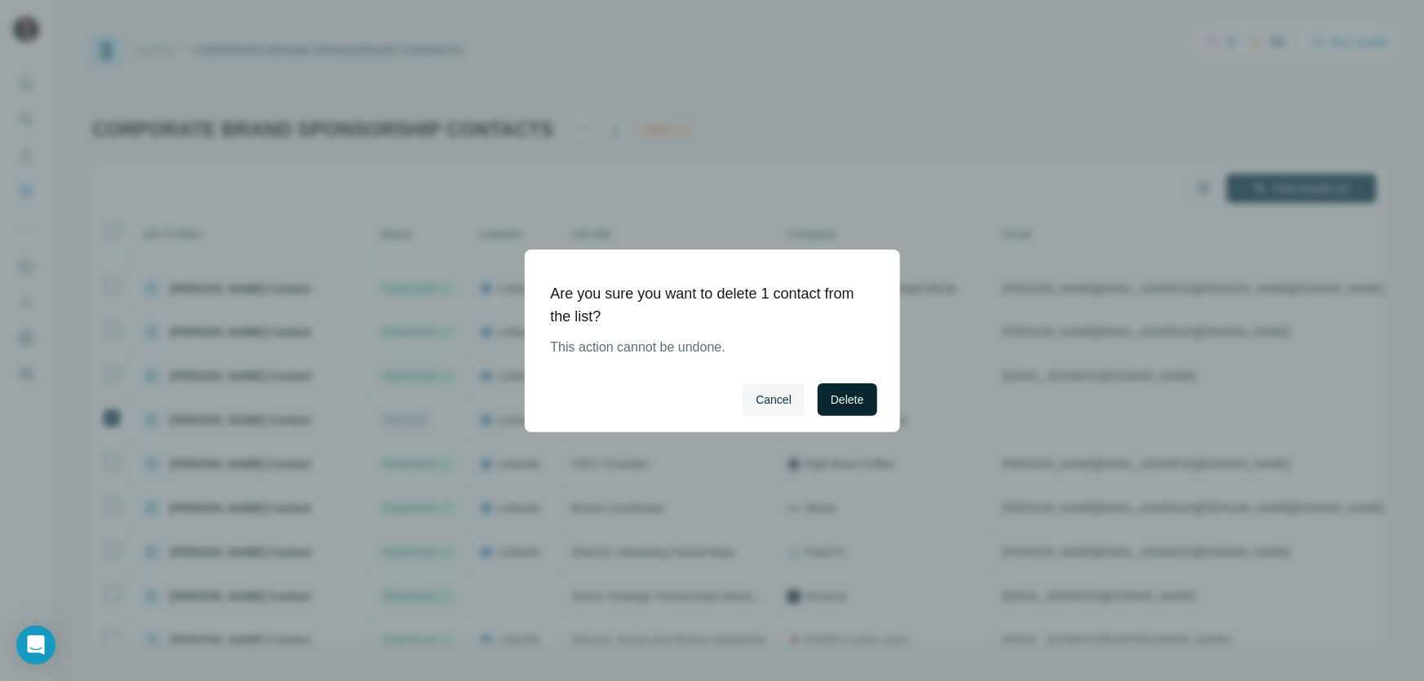
click at [850, 399] on span "Delete" at bounding box center [847, 400] width 33 height 16
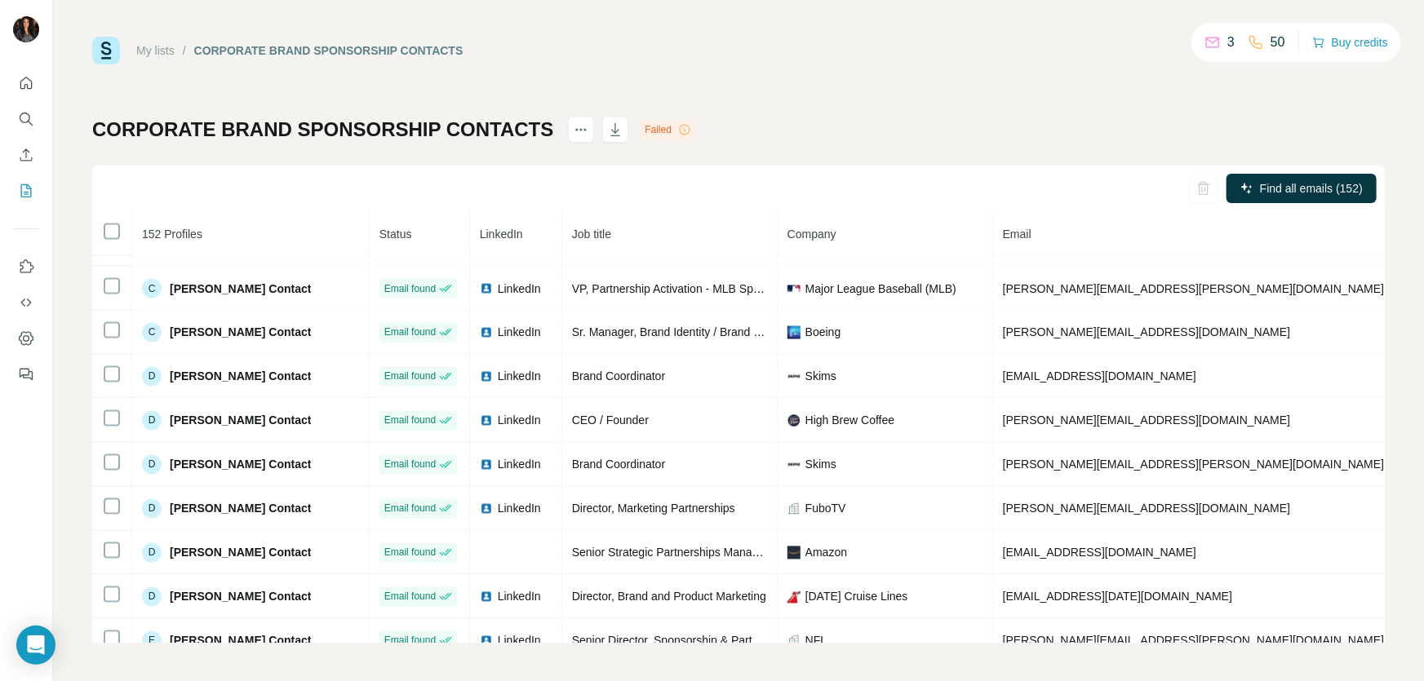
scroll to position [2482, 0]
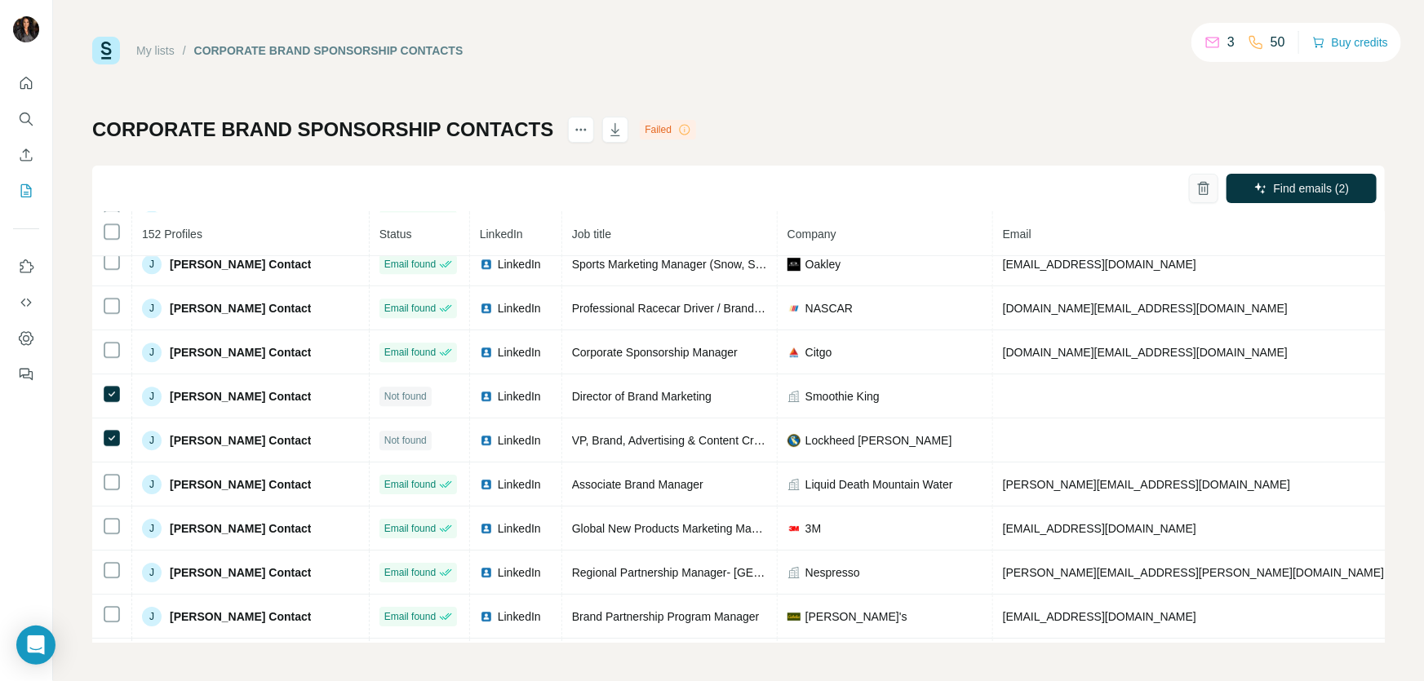
click at [1196, 182] on icon "button" at bounding box center [1204, 188] width 16 height 16
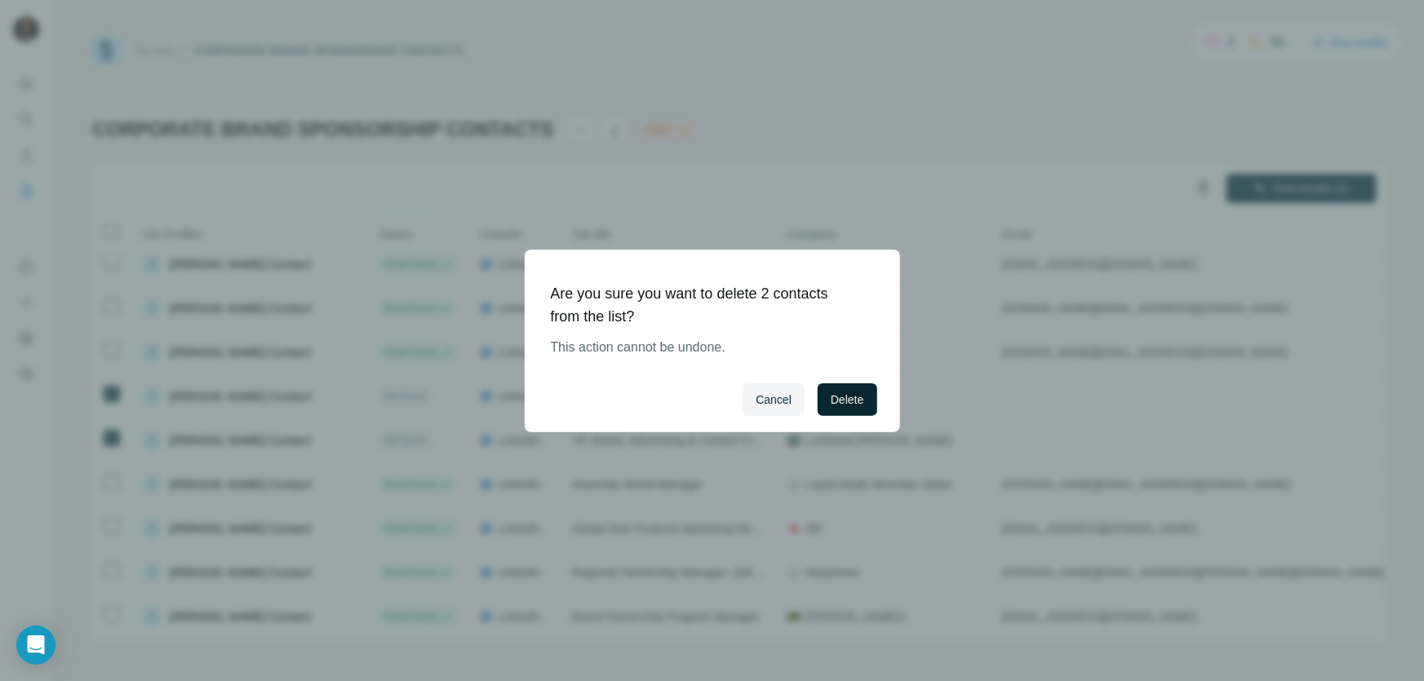
click at [857, 397] on span "Delete" at bounding box center [847, 400] width 33 height 16
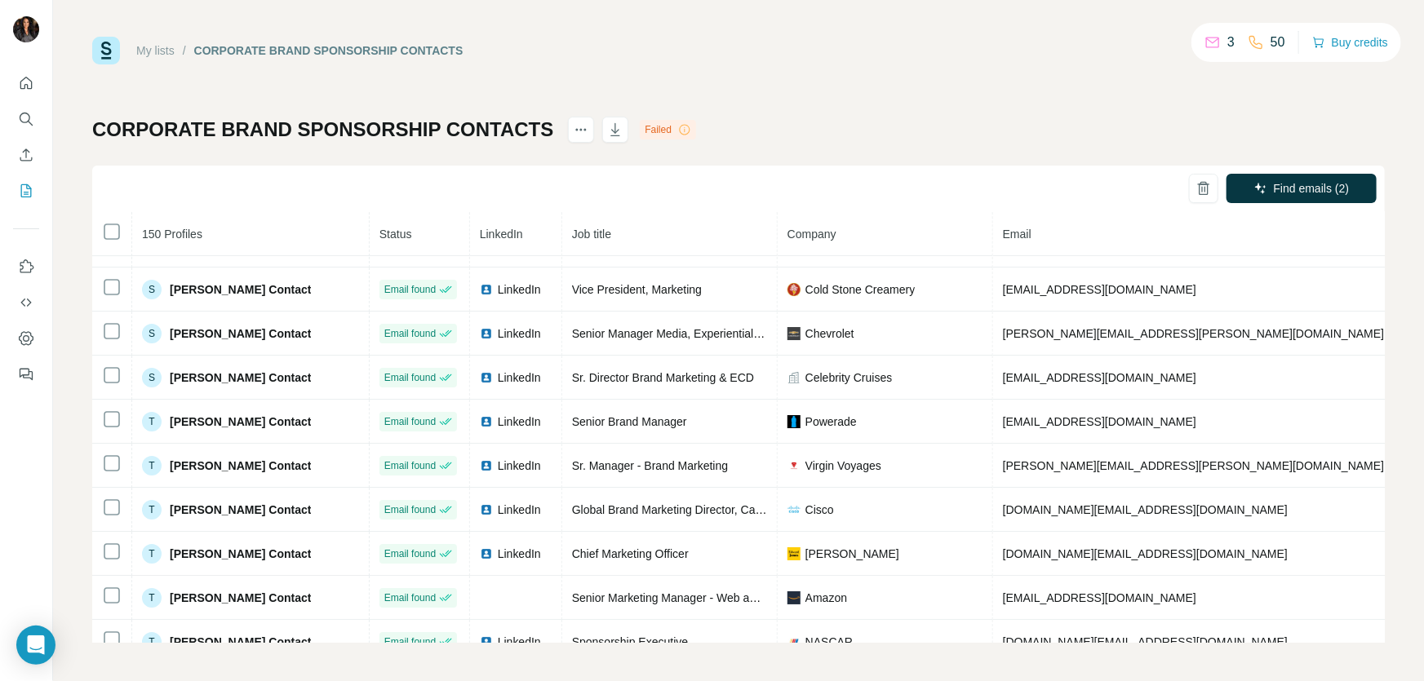
scroll to position [6160, 0]
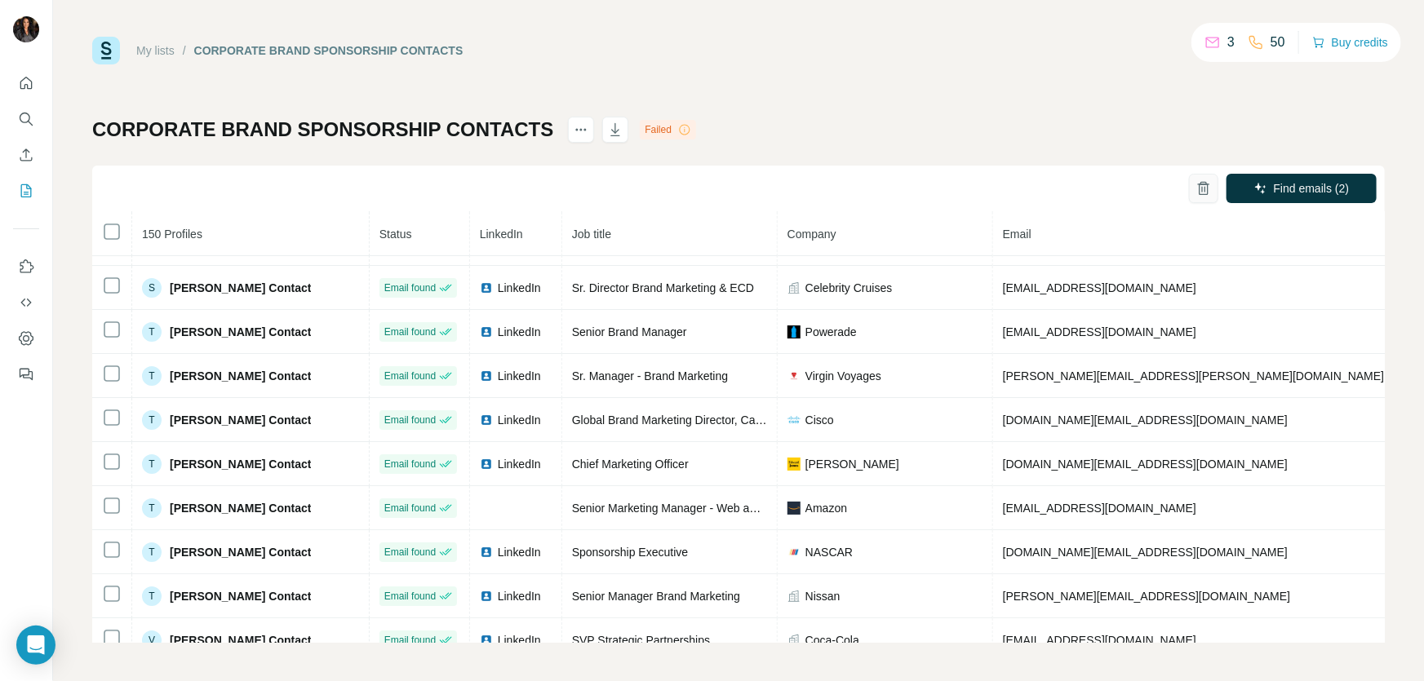
click at [1196, 182] on icon "button" at bounding box center [1204, 188] width 16 height 16
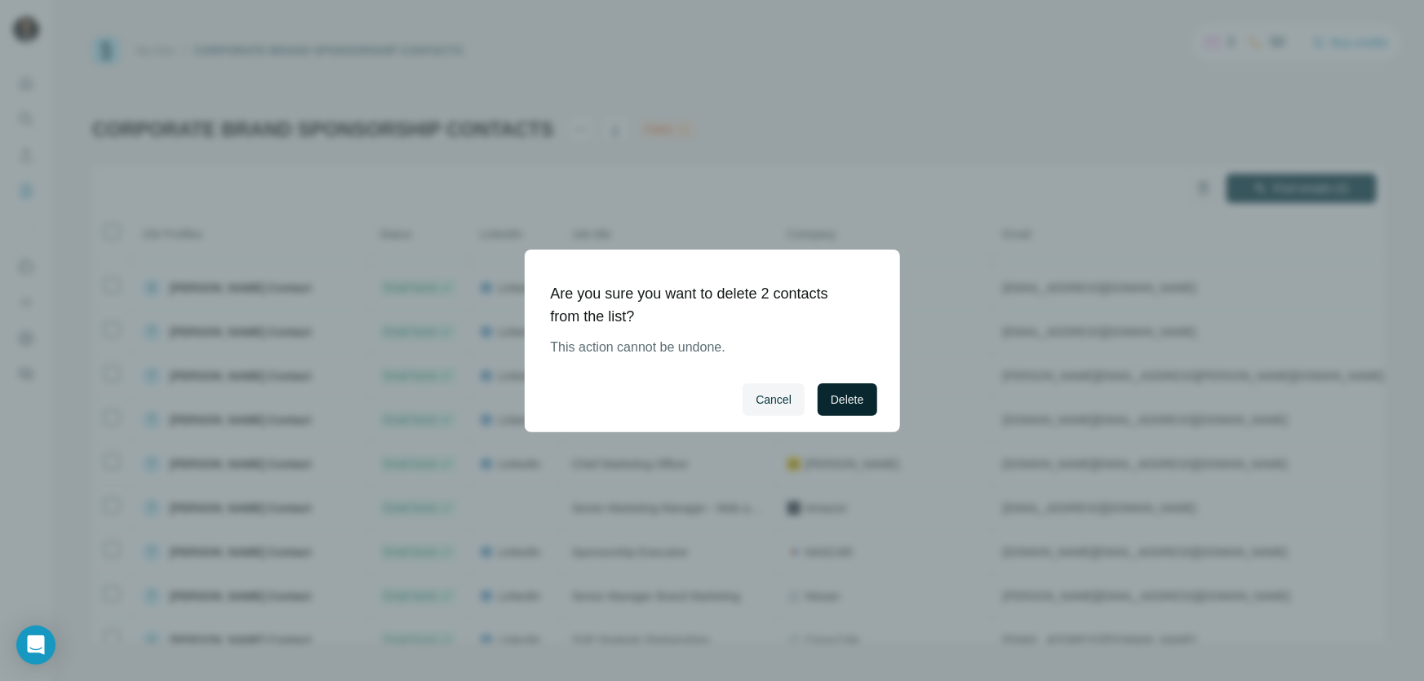
click at [857, 404] on span "Delete" at bounding box center [847, 400] width 33 height 16
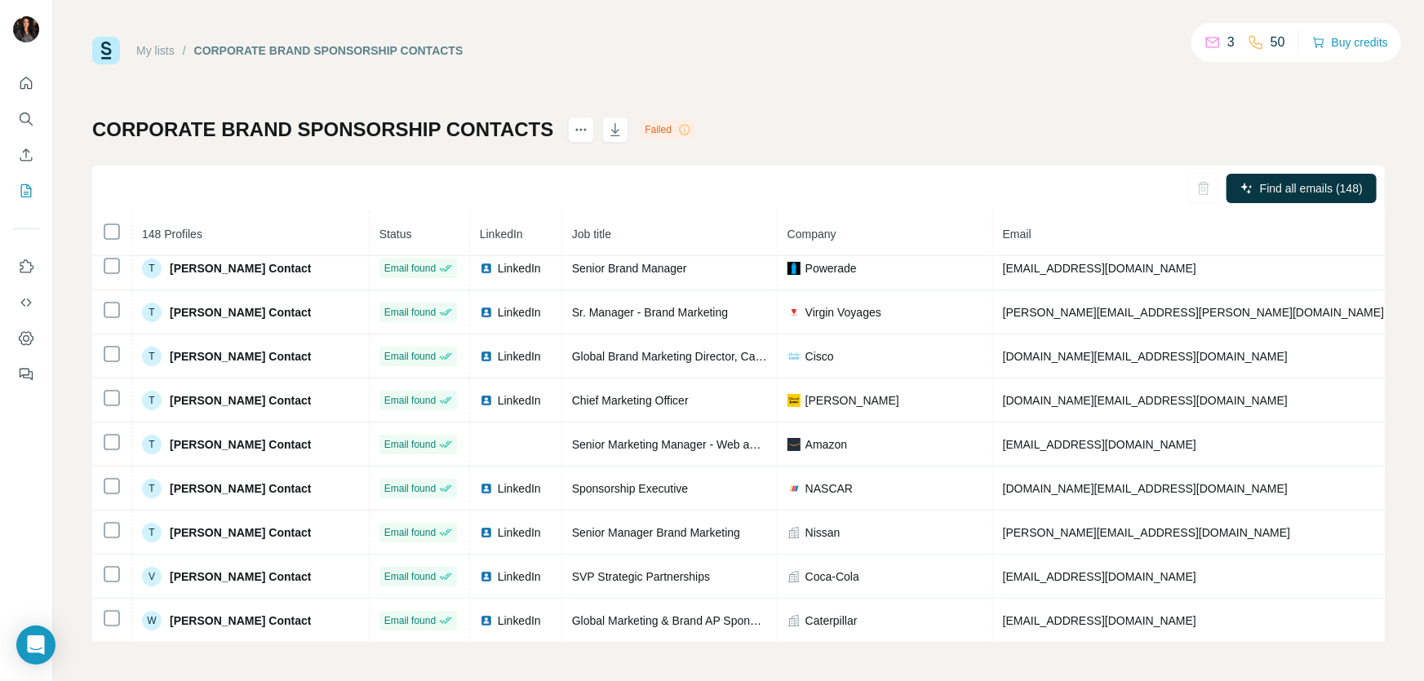
scroll to position [6071, 0]
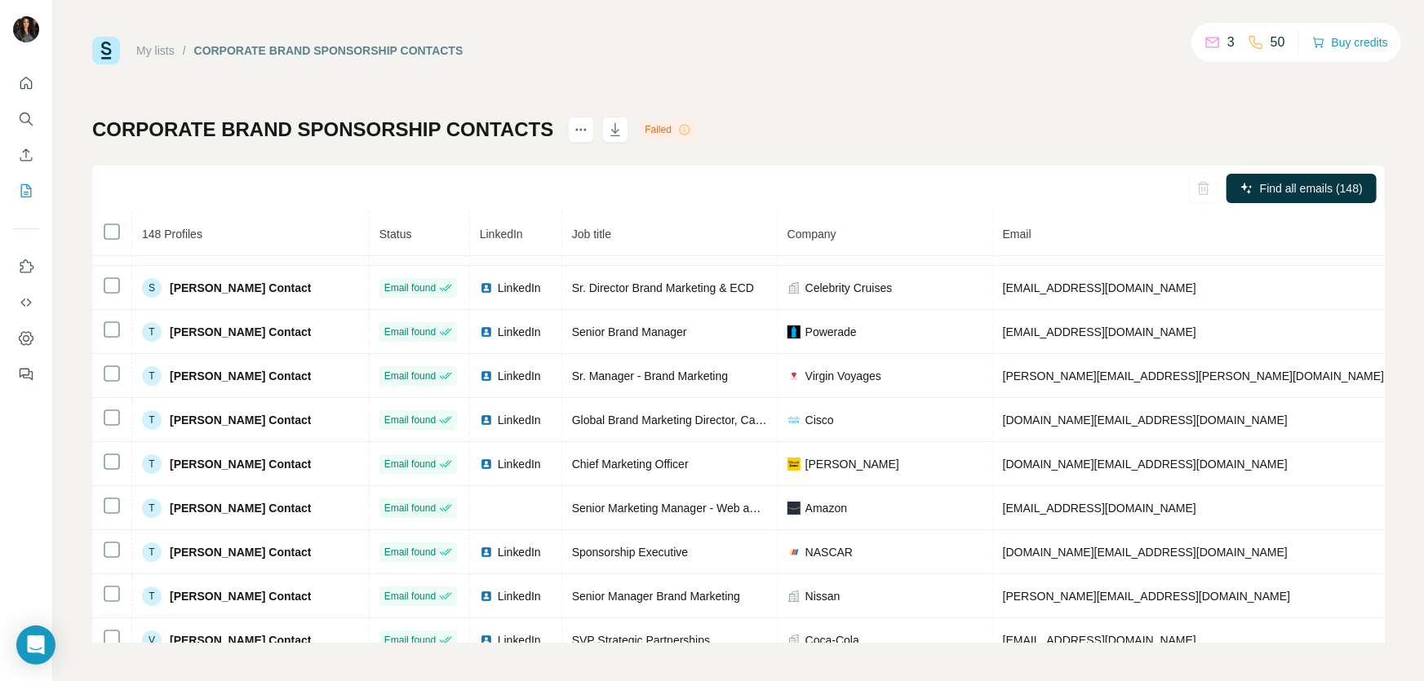
click at [51, 170] on div at bounding box center [26, 224] width 52 height 331
